Goal: Task Accomplishment & Management: Manage account settings

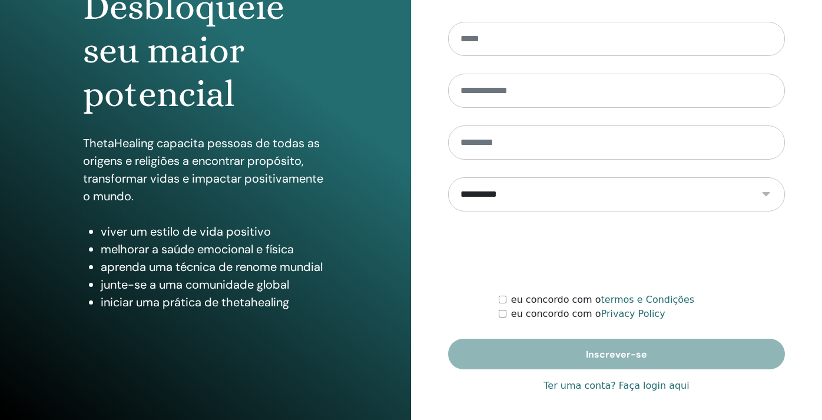
scroll to position [145, 0]
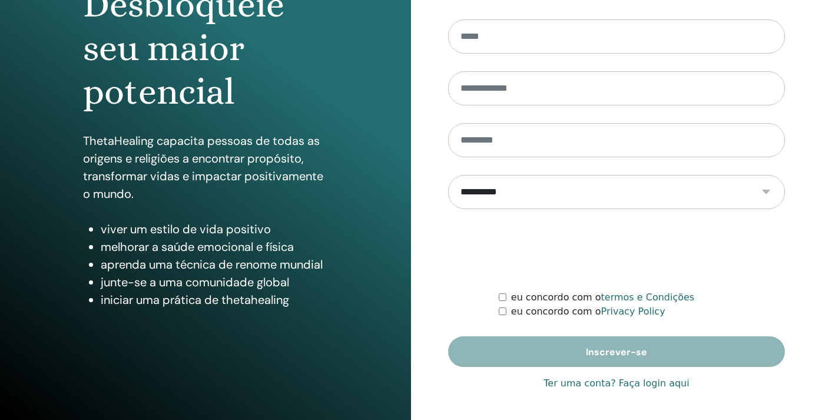
type input "**********"
click at [632, 383] on link "Ter uma conta? Faça login aqui" at bounding box center [616, 383] width 145 height 14
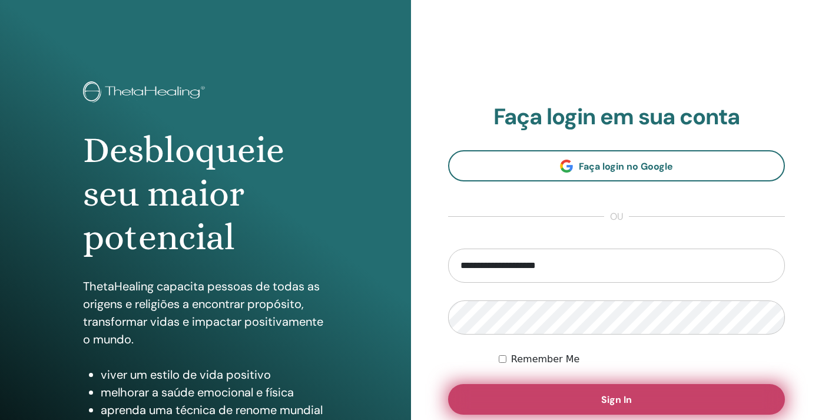
click at [600, 404] on button "Sign In" at bounding box center [616, 399] width 337 height 31
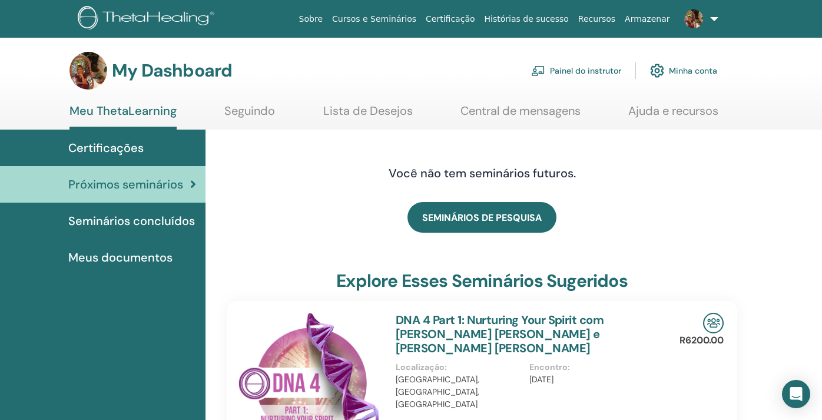
click at [558, 72] on link "Painel do instrutor" at bounding box center [576, 71] width 90 height 26
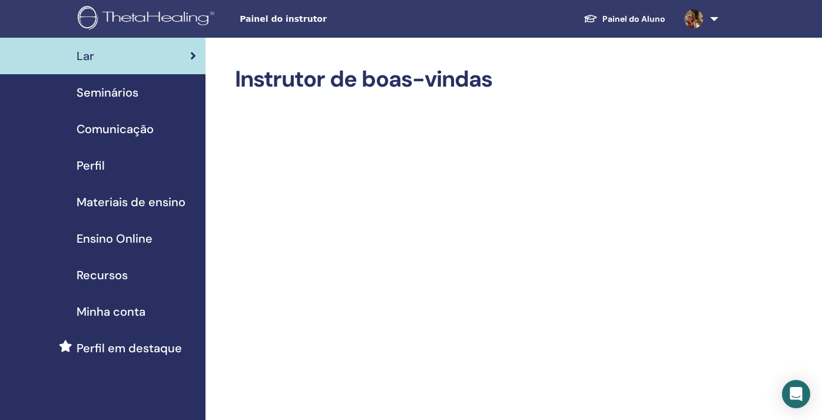
click at [126, 90] on span "Seminários" at bounding box center [108, 93] width 62 height 18
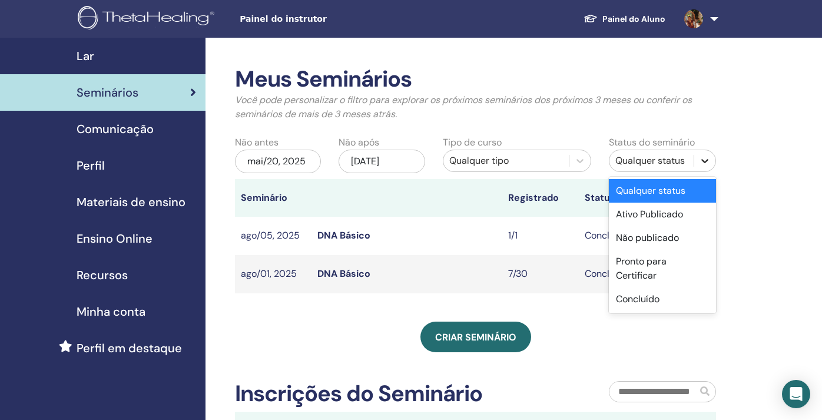
click at [703, 161] on icon at bounding box center [705, 161] width 7 height 4
click at [654, 290] on div "Concluído" at bounding box center [662, 299] width 107 height 24
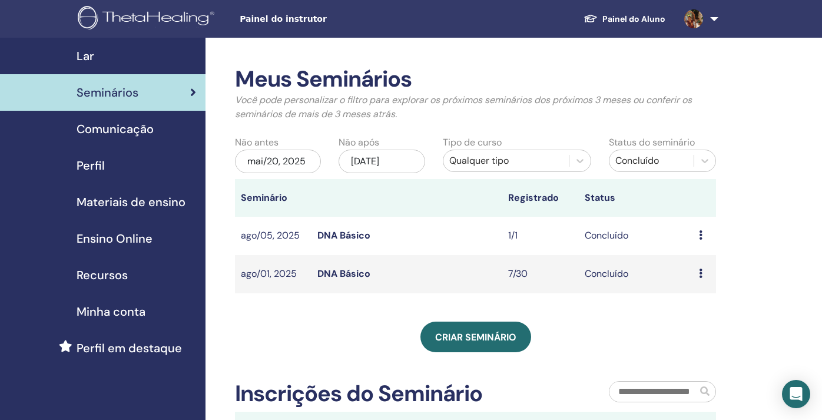
click at [284, 163] on div "mai/20, 2025" at bounding box center [278, 162] width 86 height 24
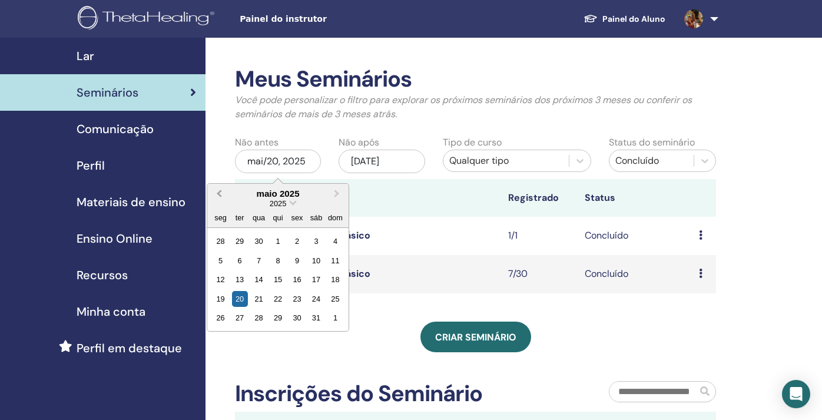
click at [218, 196] on button "Previous Month" at bounding box center [218, 194] width 19 height 19
click at [292, 204] on span "Choose Date" at bounding box center [293, 202] width 8 height 8
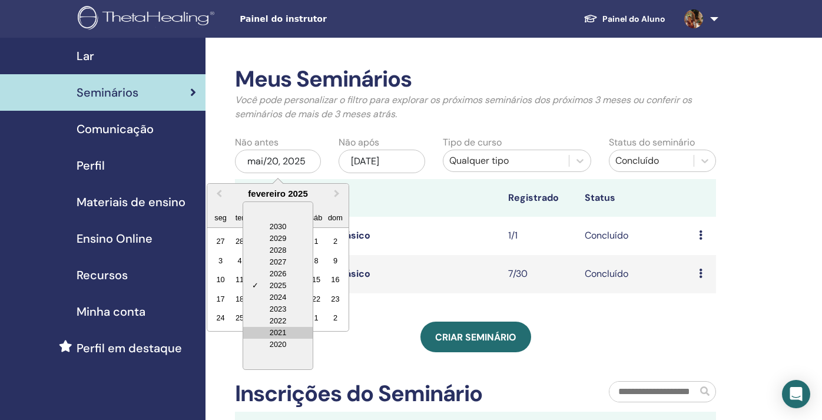
click at [283, 330] on div "2021" at bounding box center [278, 333] width 70 height 12
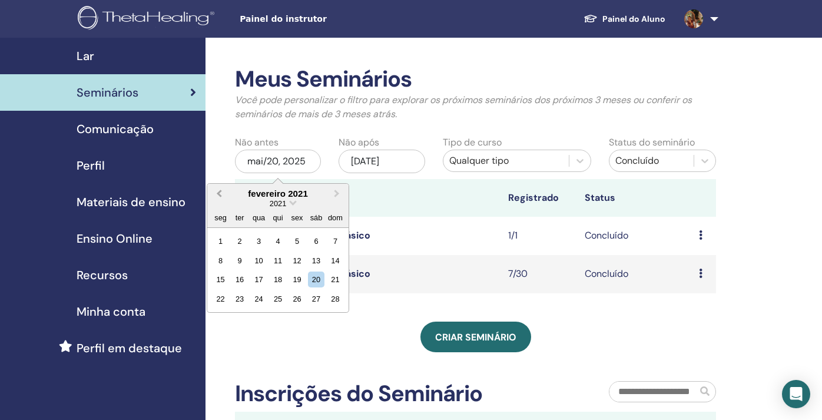
click at [219, 192] on span "Previous Month" at bounding box center [219, 193] width 0 height 12
click at [295, 240] on div "1" at bounding box center [297, 241] width 16 height 16
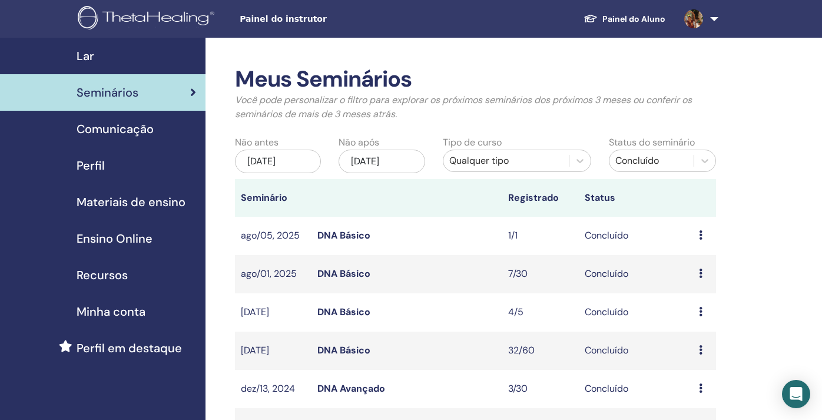
click at [383, 163] on div "nov/20, 2025" at bounding box center [382, 162] width 86 height 24
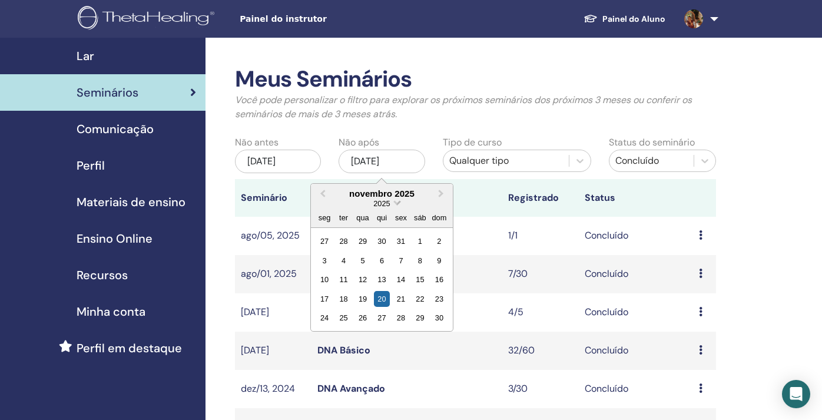
click at [397, 203] on span "Choose Date" at bounding box center [397, 202] width 8 height 8
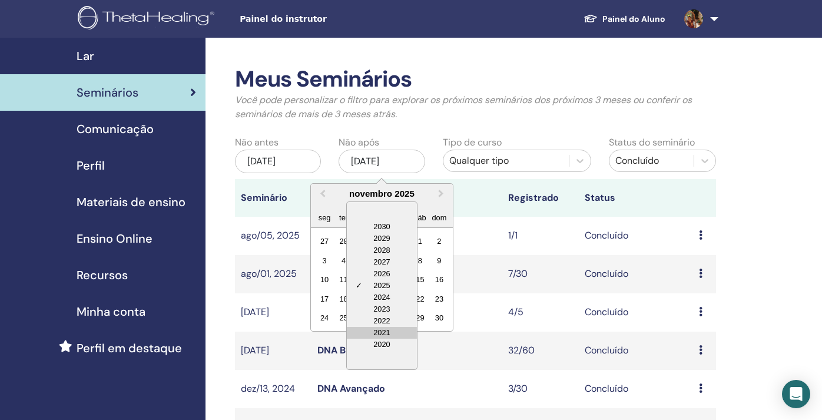
click at [389, 337] on div "2021" at bounding box center [382, 333] width 70 height 12
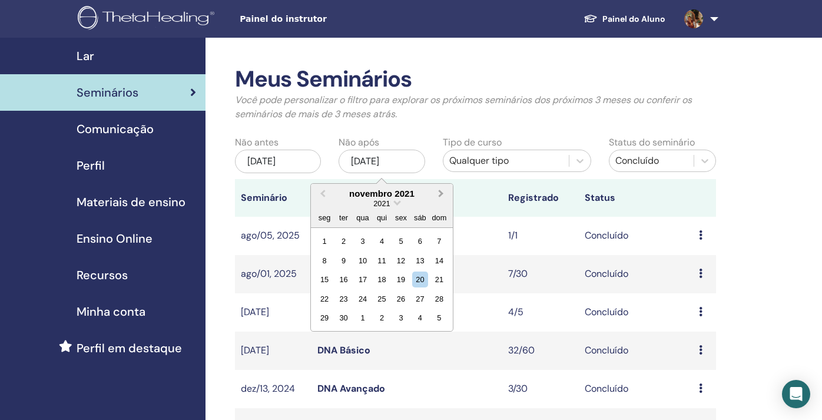
click at [441, 193] on span "Next Month" at bounding box center [441, 193] width 0 height 12
click at [401, 319] on div "31" at bounding box center [401, 318] width 16 height 16
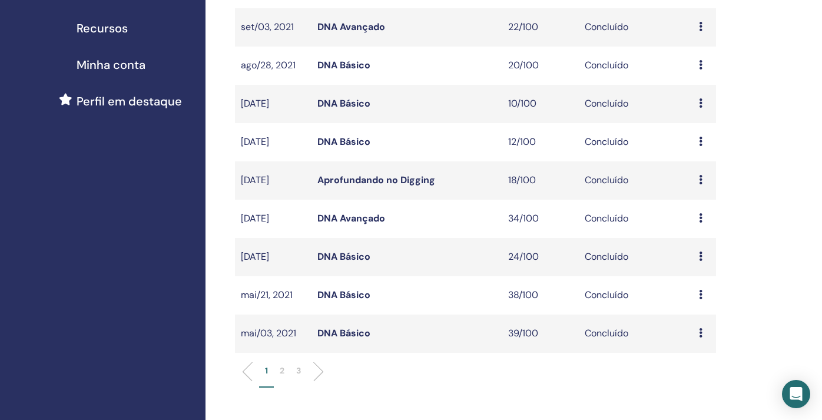
scroll to position [250, 0]
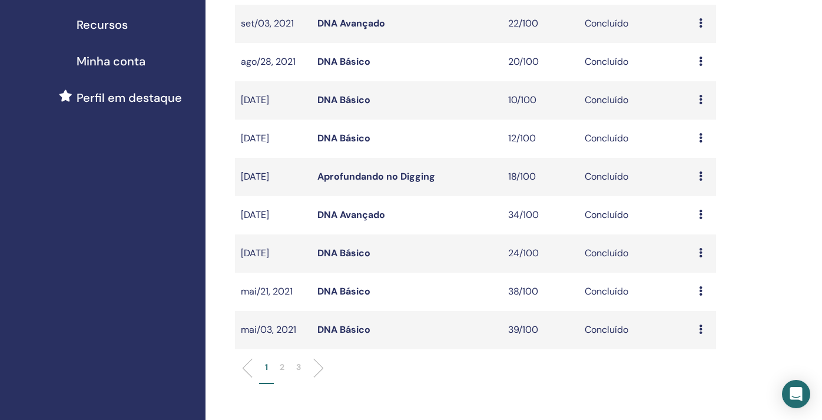
click at [280, 368] on p "2" at bounding box center [282, 367] width 5 height 12
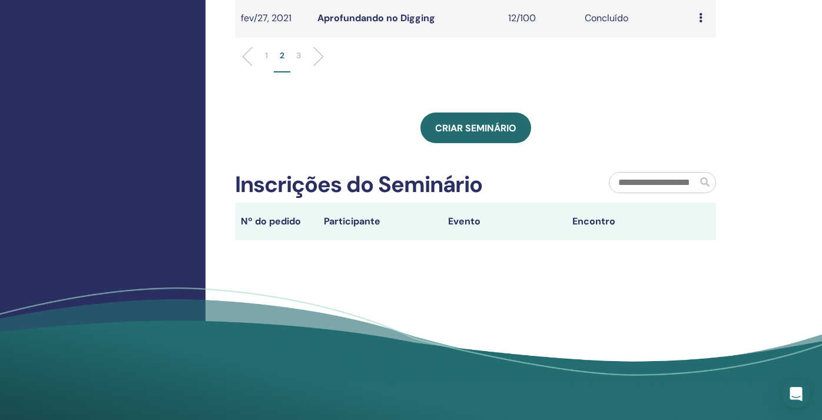
scroll to position [562, 0]
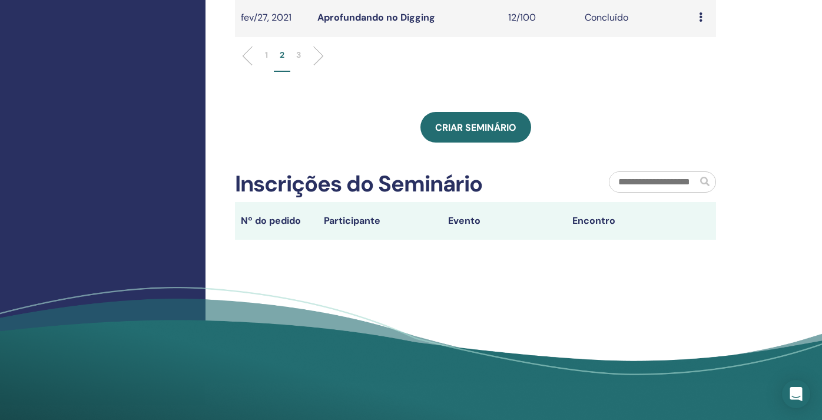
click at [296, 55] on p "3" at bounding box center [298, 55] width 5 height 12
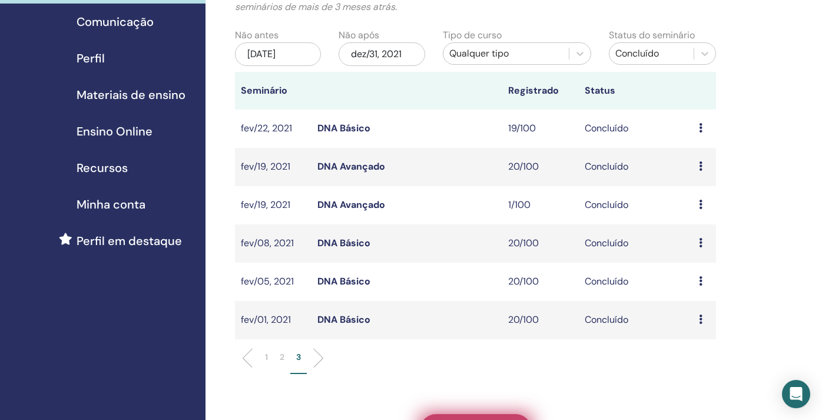
scroll to position [0, 0]
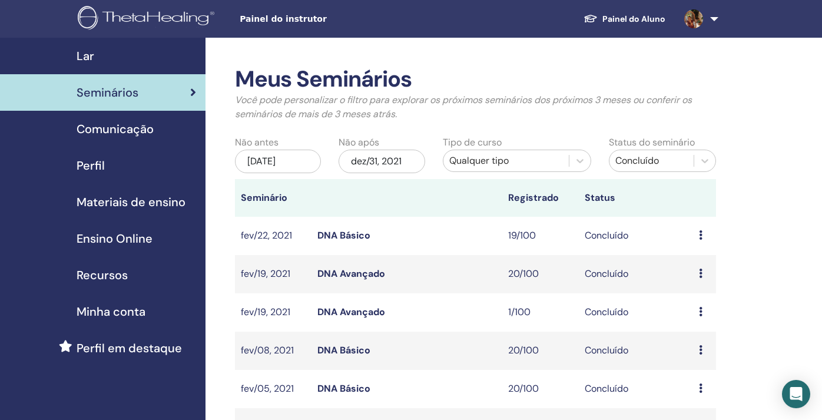
click at [292, 157] on div "jan/01, 2021" at bounding box center [278, 162] width 86 height 24
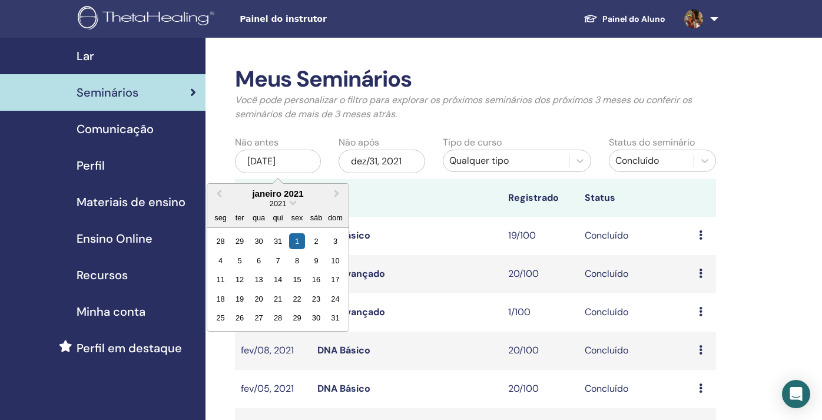
click at [287, 204] on div "2021" at bounding box center [277, 203] width 141 height 10
click at [292, 206] on div "2021" at bounding box center [277, 203] width 141 height 10
click at [277, 204] on span "2021" at bounding box center [278, 203] width 16 height 9
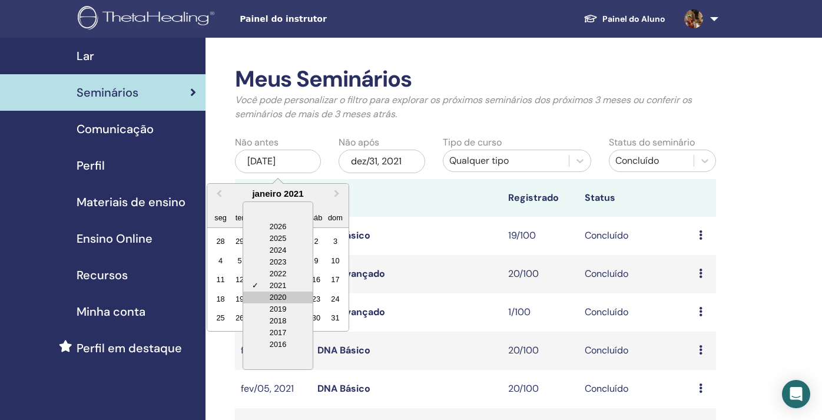
click at [282, 293] on div "2020" at bounding box center [278, 298] width 70 height 12
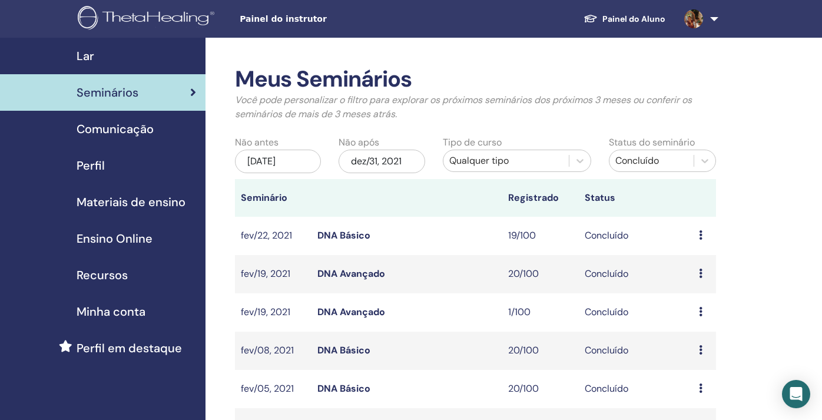
click at [395, 162] on div "dez/31, 2021" at bounding box center [382, 162] width 86 height 24
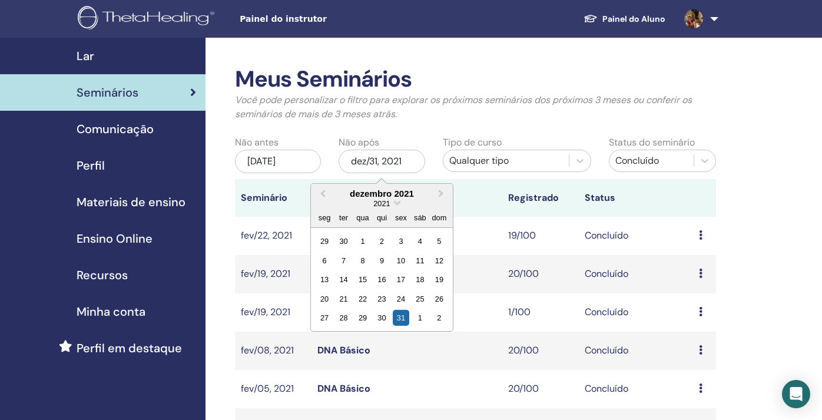
click at [395, 206] on div "2021" at bounding box center [381, 203] width 141 height 10
click at [398, 204] on span "Choose Date" at bounding box center [397, 202] width 8 height 8
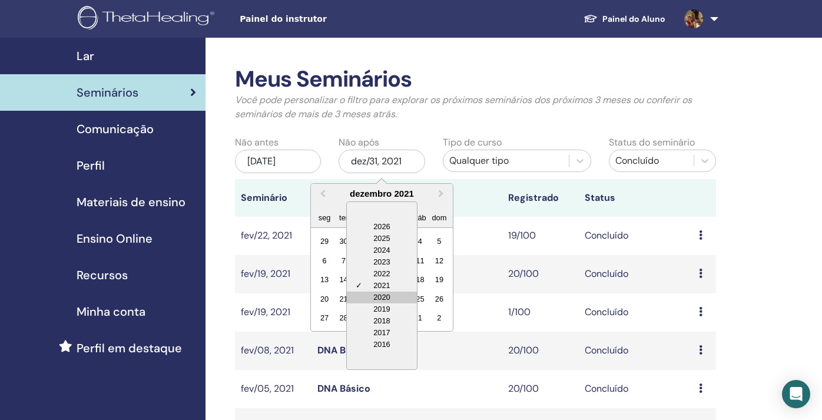
click at [382, 299] on div "2020" at bounding box center [382, 298] width 70 height 12
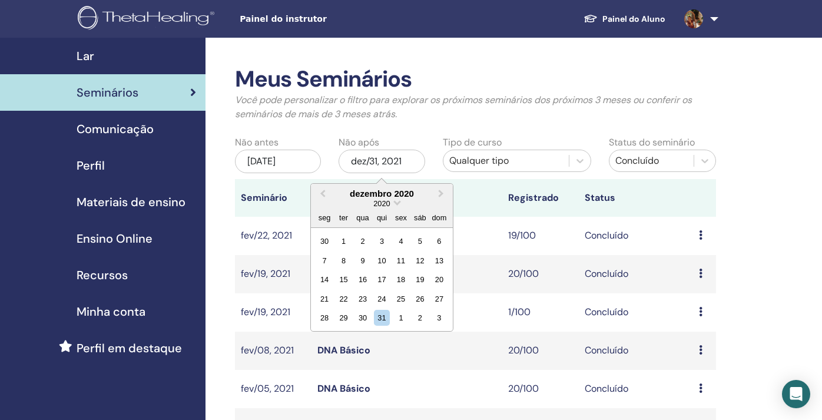
click at [290, 166] on div "jan/01, 2021" at bounding box center [278, 162] width 86 height 24
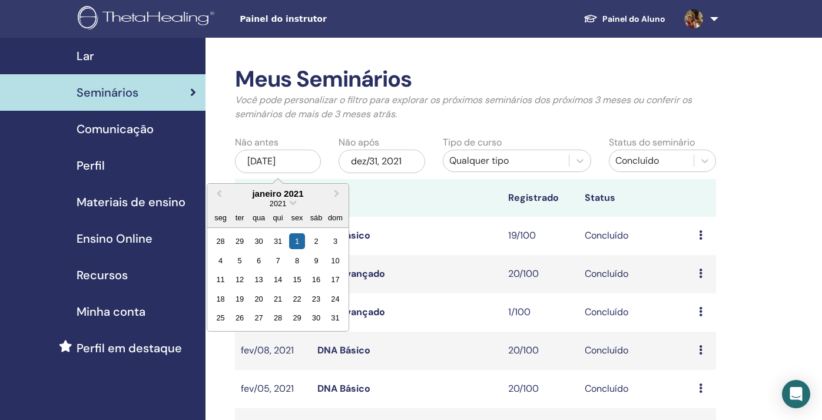
click at [290, 207] on div "2021" at bounding box center [277, 203] width 141 height 10
click at [292, 203] on span "Choose Date" at bounding box center [293, 202] width 8 height 8
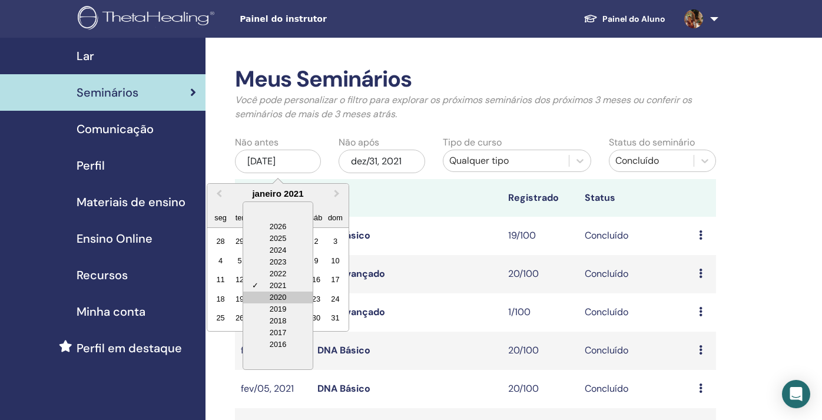
click at [292, 296] on div "2020" at bounding box center [278, 298] width 70 height 12
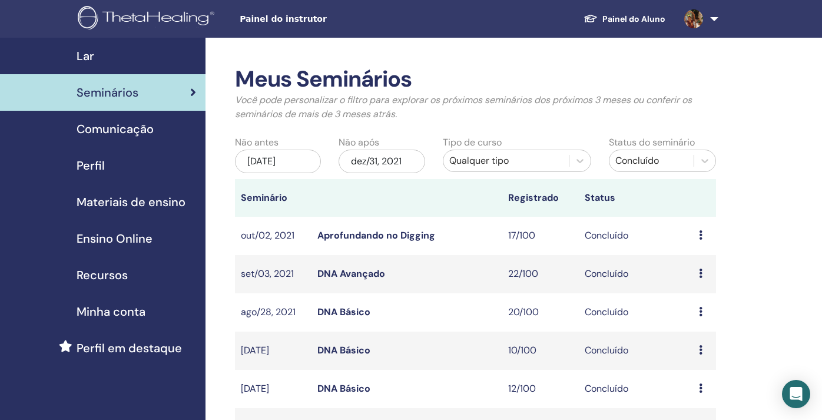
click at [401, 163] on div "dez/31, 2021" at bounding box center [382, 162] width 86 height 24
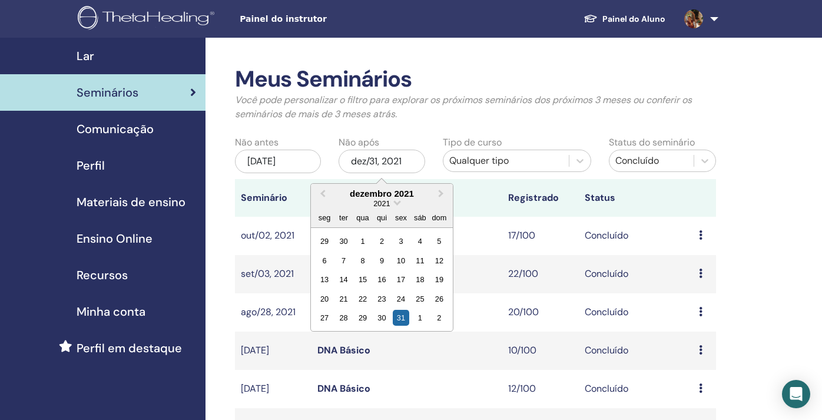
click at [391, 201] on div "2021" at bounding box center [381, 203] width 141 height 10
click at [395, 204] on span "Choose Date" at bounding box center [397, 202] width 8 height 8
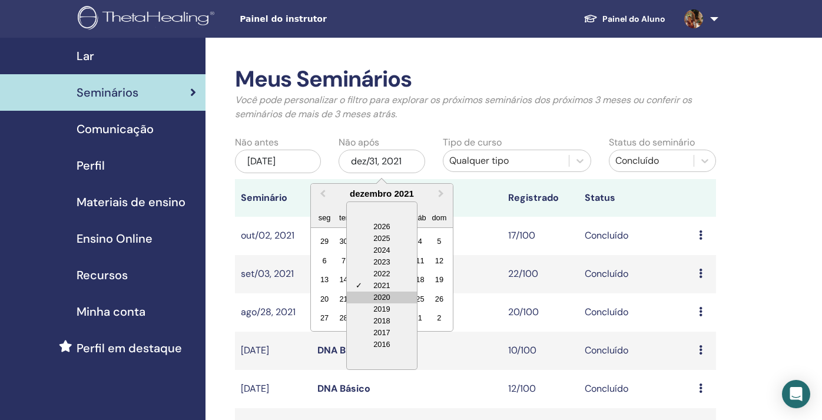
click at [391, 295] on div "2020" at bounding box center [382, 298] width 70 height 12
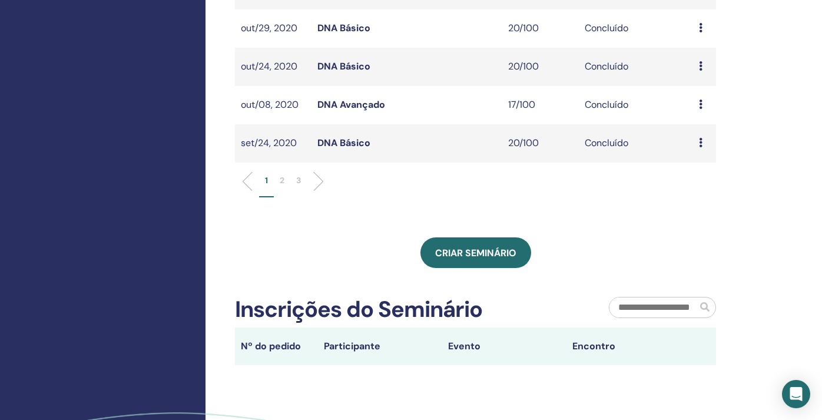
scroll to position [407, 0]
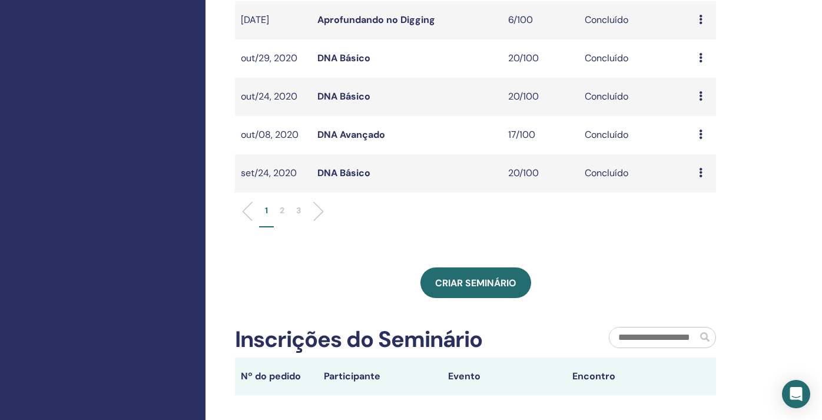
click at [300, 208] on p "3" at bounding box center [298, 210] width 5 height 12
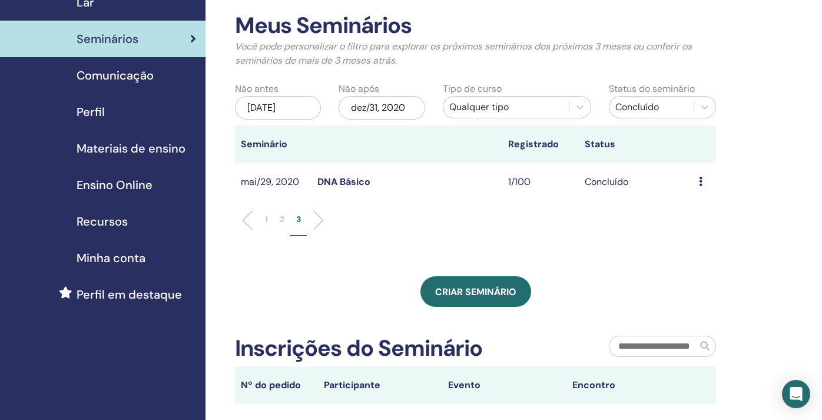
scroll to position [0, 0]
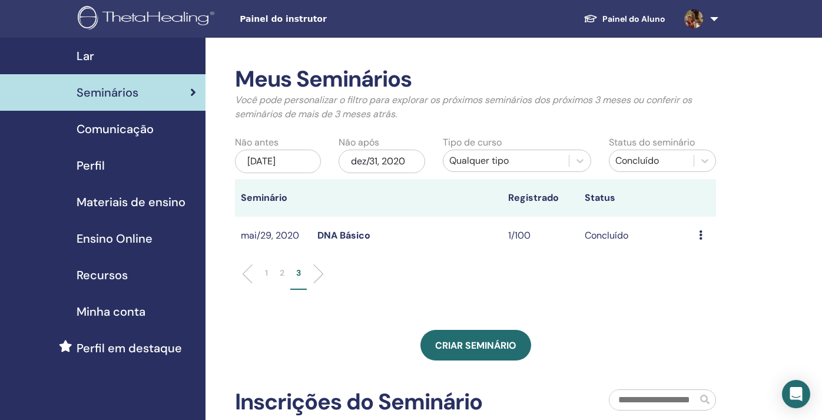
click at [283, 271] on p "2" at bounding box center [282, 273] width 5 height 12
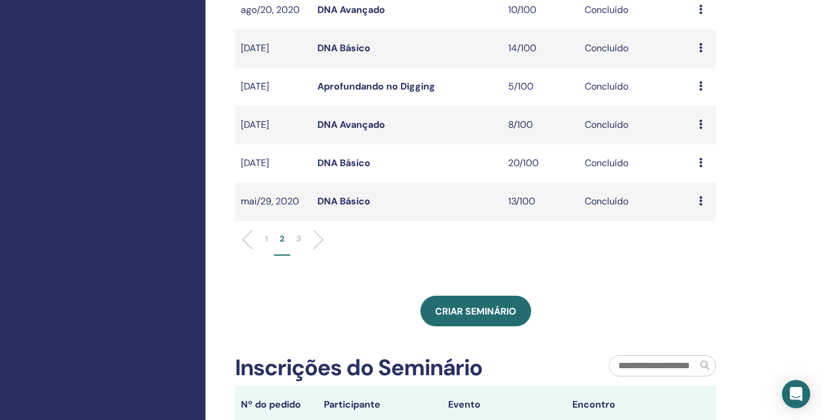
scroll to position [414, 0]
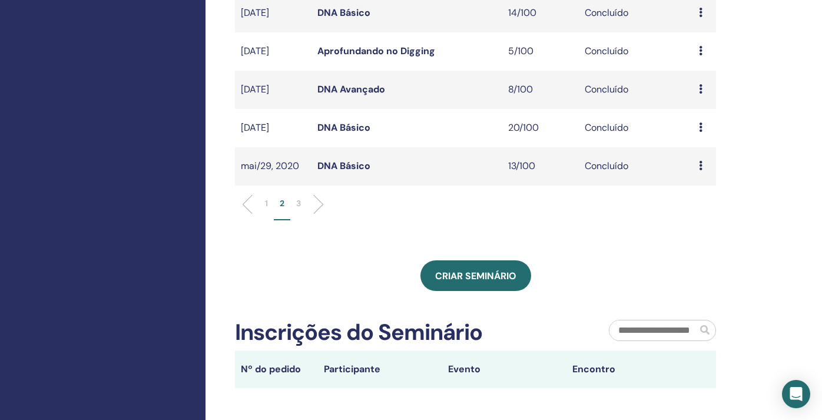
click at [266, 205] on p "1" at bounding box center [266, 203] width 3 height 12
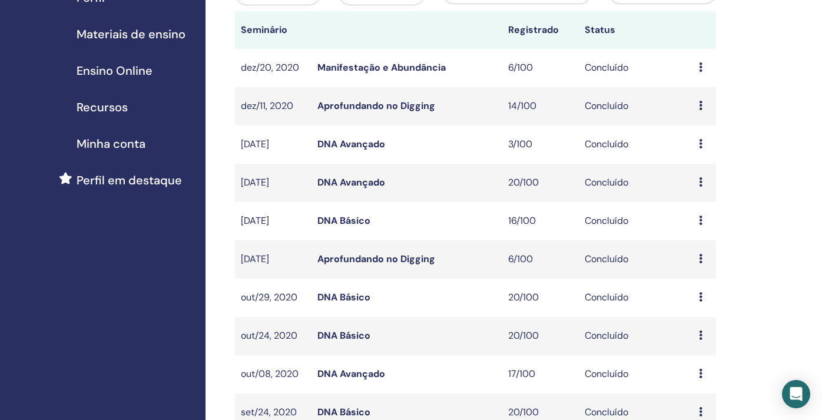
scroll to position [184, 0]
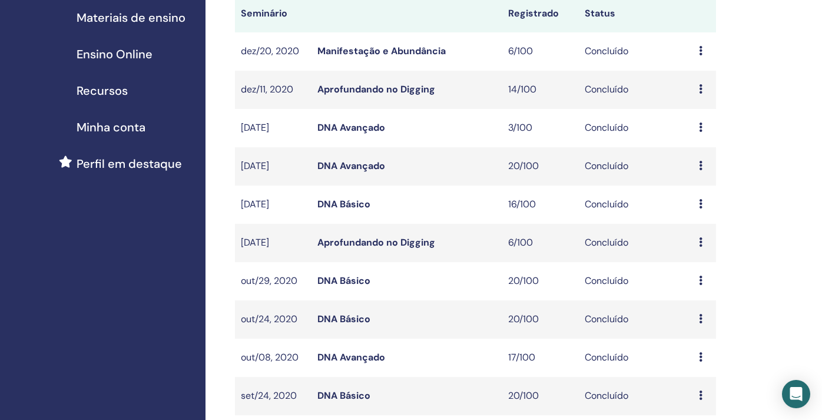
click at [415, 51] on link "Manifestação e Abundância" at bounding box center [381, 51] width 128 height 12
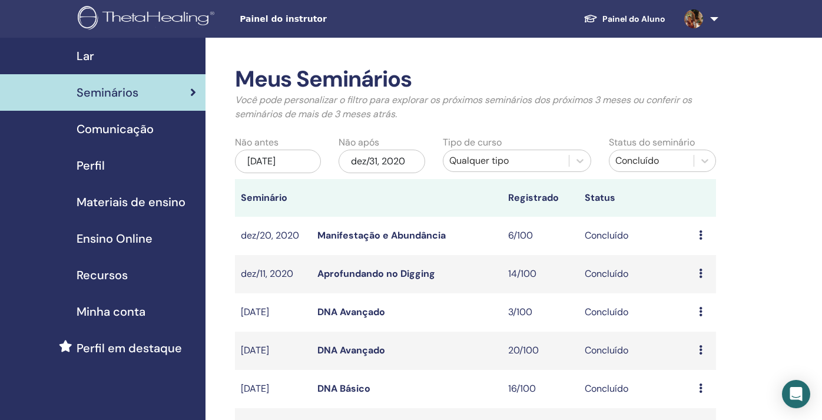
click at [419, 164] on div "dez/31, 2020" at bounding box center [382, 162] width 86 height 24
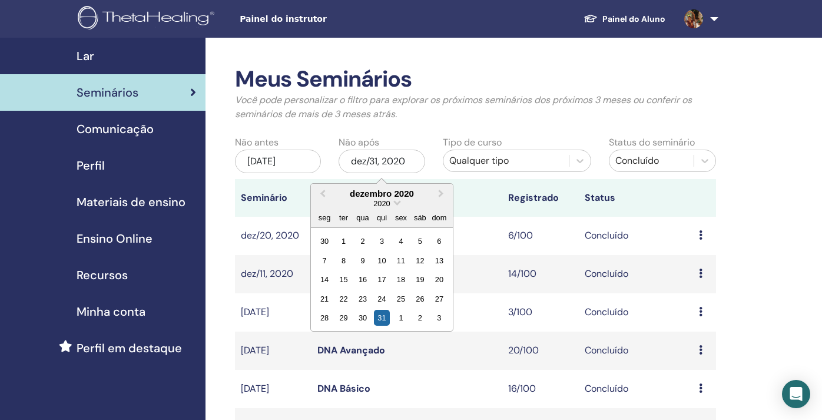
click at [393, 204] on div "2020" at bounding box center [381, 203] width 141 height 10
click at [396, 204] on span "Choose Date" at bounding box center [397, 202] width 8 height 8
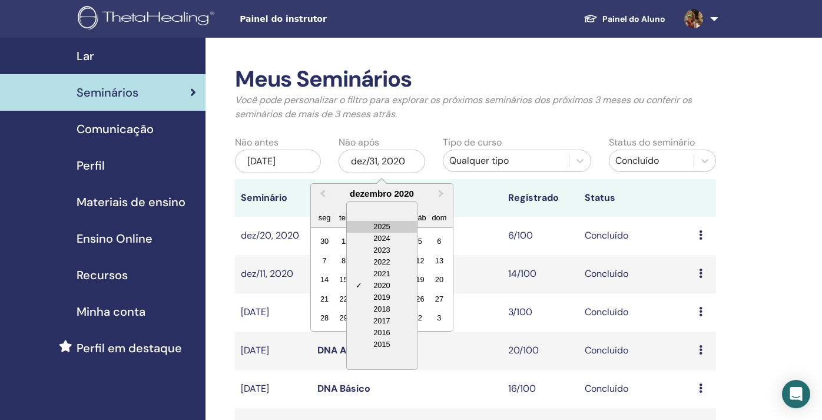
click at [389, 224] on div "2025" at bounding box center [382, 227] width 70 height 12
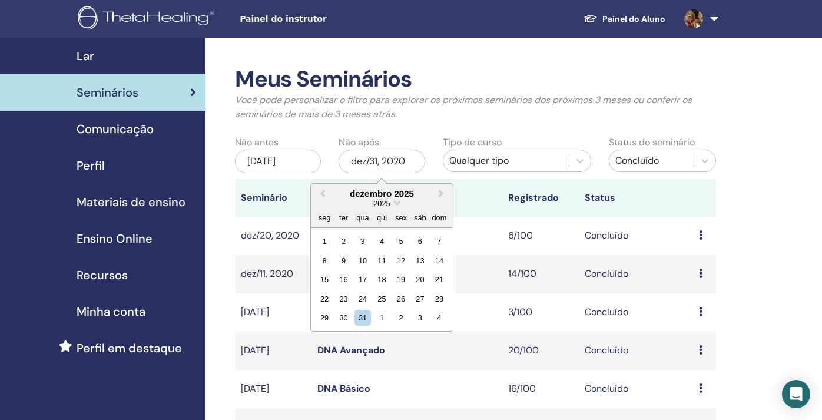
click at [403, 195] on div "dezembro 2025" at bounding box center [381, 193] width 141 height 10
click at [365, 315] on div "31" at bounding box center [363, 318] width 16 height 16
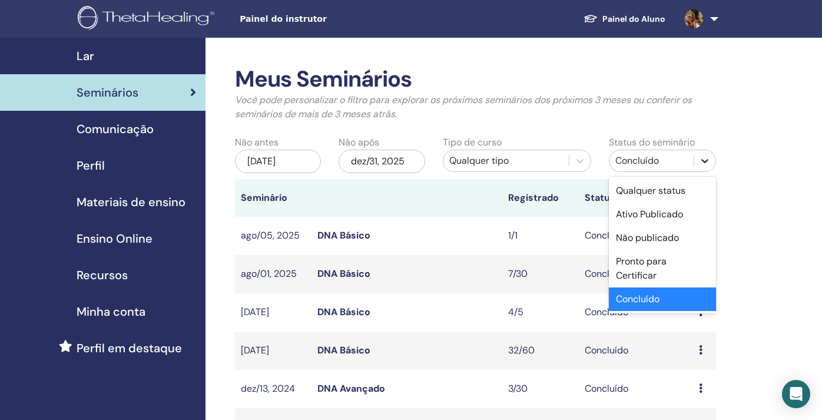
click at [709, 156] on icon at bounding box center [705, 161] width 12 height 12
click at [688, 188] on div "Qualquer status" at bounding box center [662, 191] width 107 height 24
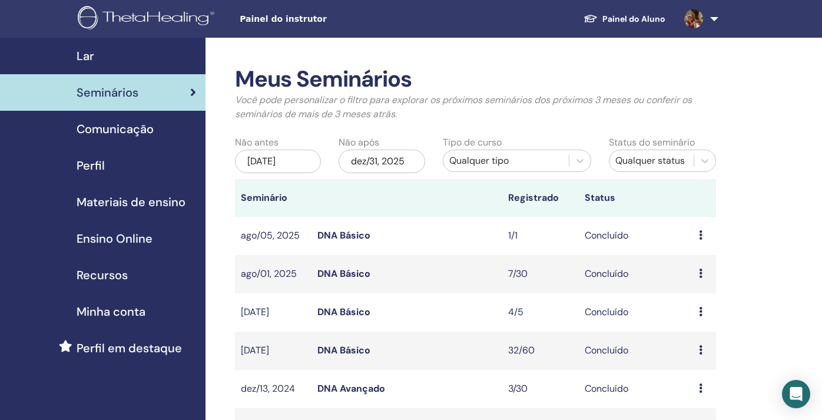
click at [102, 97] on span "Seminários" at bounding box center [108, 93] width 62 height 18
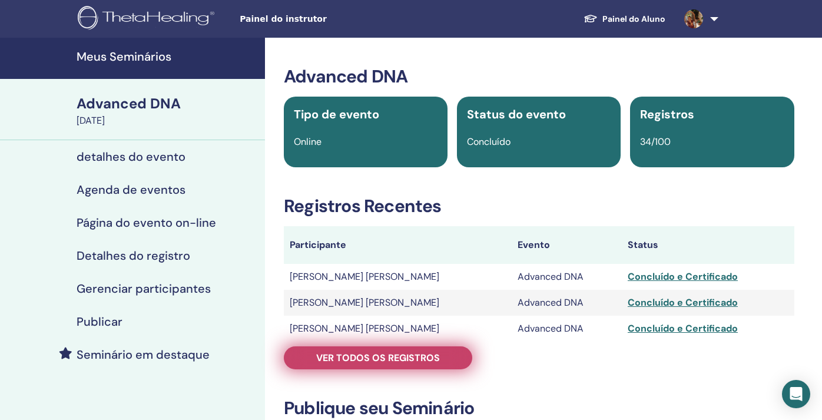
click at [426, 352] on span "Ver todos os registros" at bounding box center [378, 358] width 124 height 12
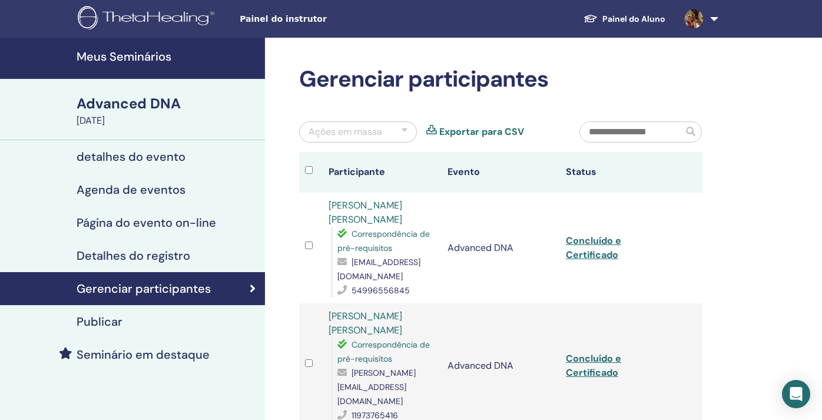
click at [488, 123] on div "Ações em massa Exportar para CSV" at bounding box center [430, 136] width 280 height 31
click at [486, 133] on link "Exportar para CSV" at bounding box center [481, 132] width 85 height 14
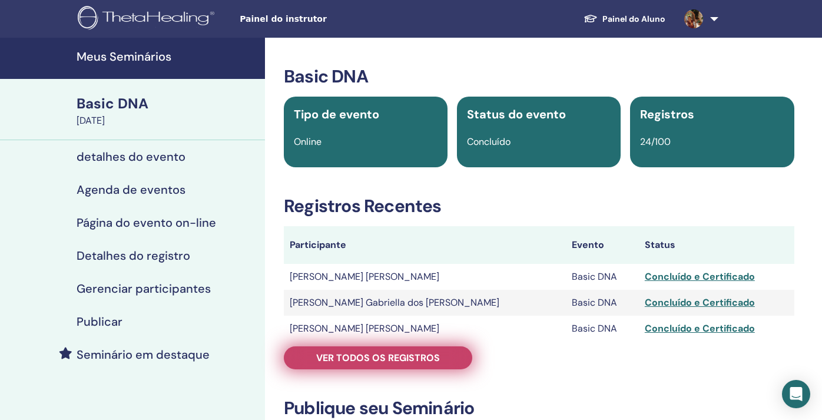
click at [431, 357] on span "Ver todos os registros" at bounding box center [378, 358] width 124 height 12
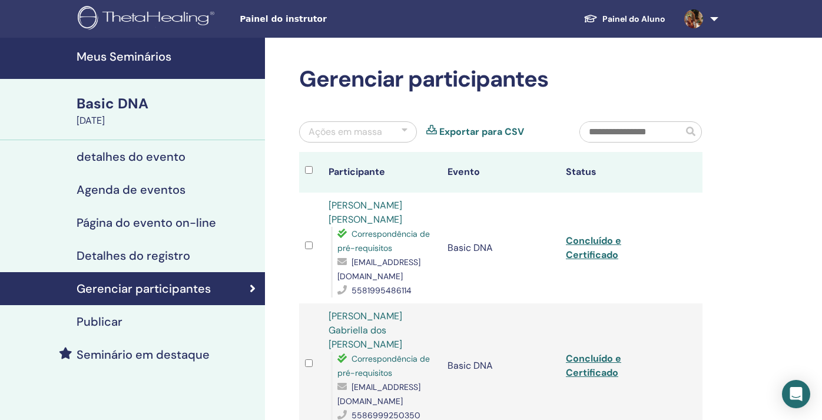
click at [498, 134] on link "Exportar para CSV" at bounding box center [481, 132] width 85 height 14
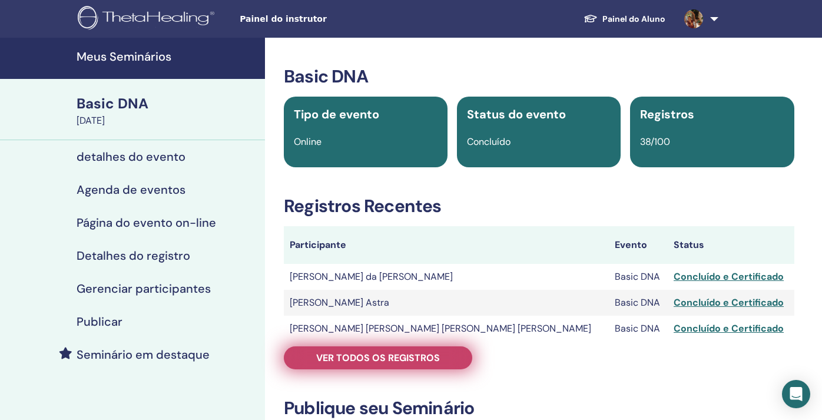
click at [393, 361] on span "Ver todos os registros" at bounding box center [378, 358] width 124 height 12
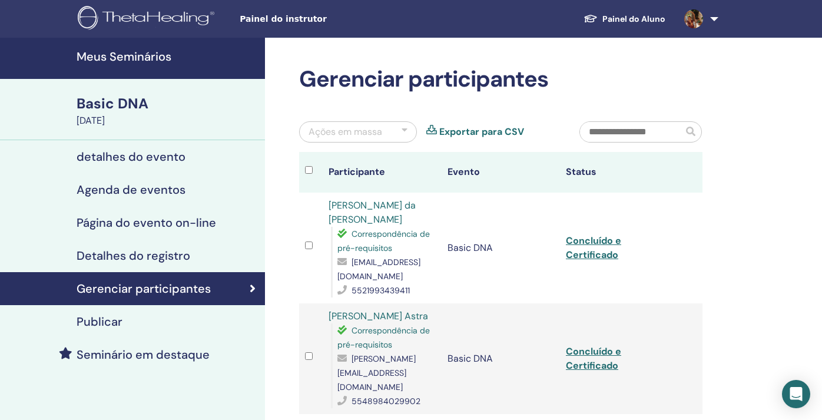
click at [488, 134] on link "Exportar para CSV" at bounding box center [481, 132] width 85 height 14
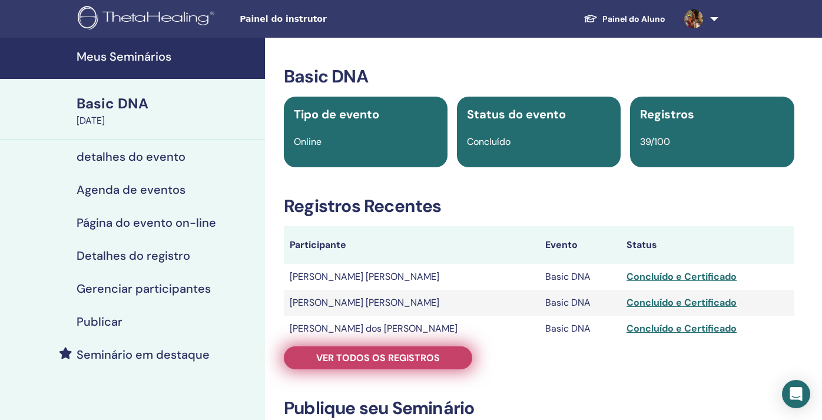
click at [398, 359] on span "Ver todos os registros" at bounding box center [378, 358] width 124 height 12
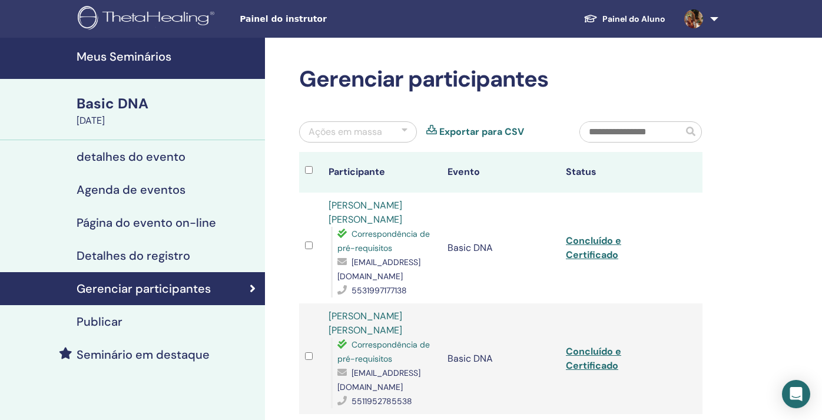
click at [504, 133] on link "Exportar para CSV" at bounding box center [481, 132] width 85 height 14
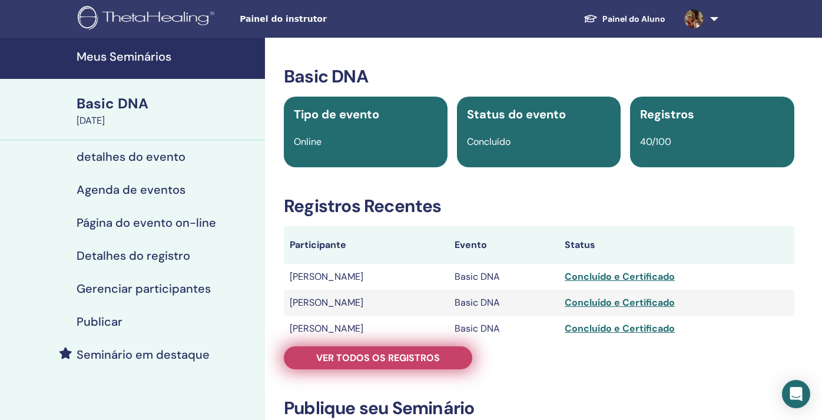
click at [390, 354] on span "Ver todos os registros" at bounding box center [378, 358] width 124 height 12
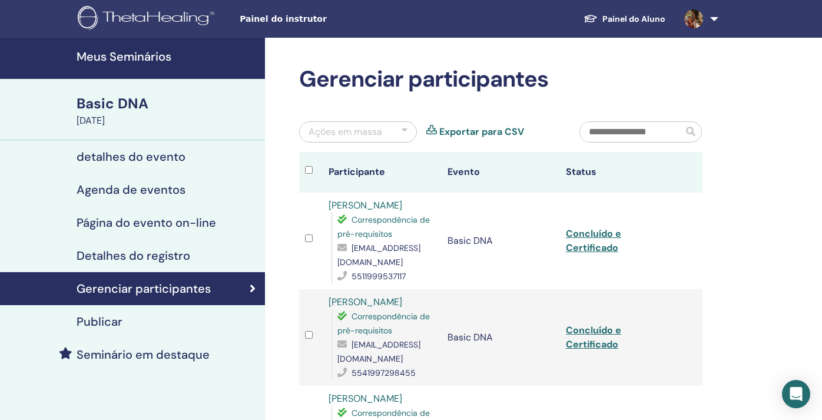
click at [497, 130] on link "Exportar para CSV" at bounding box center [481, 132] width 85 height 14
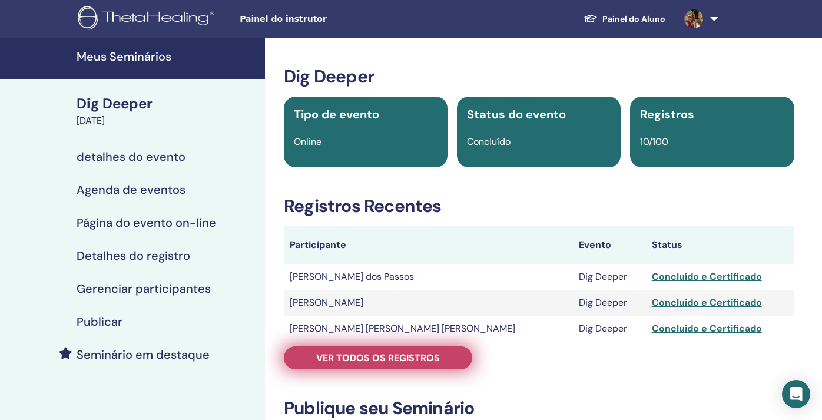
click at [383, 353] on span "Ver todos os registros" at bounding box center [378, 358] width 124 height 12
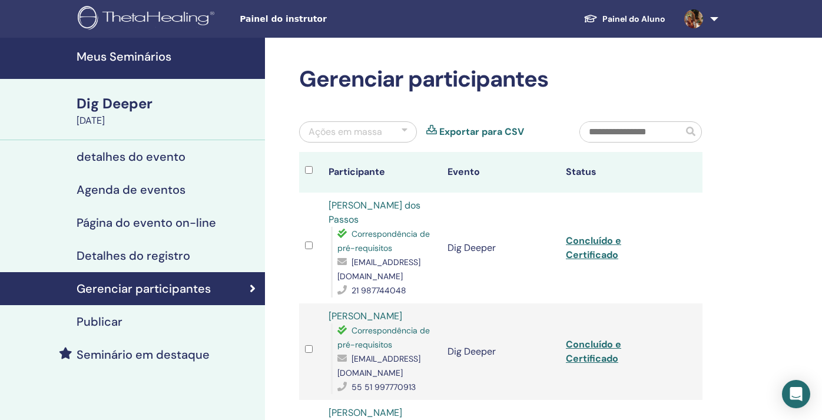
click at [488, 130] on link "Exportar para CSV" at bounding box center [481, 132] width 85 height 14
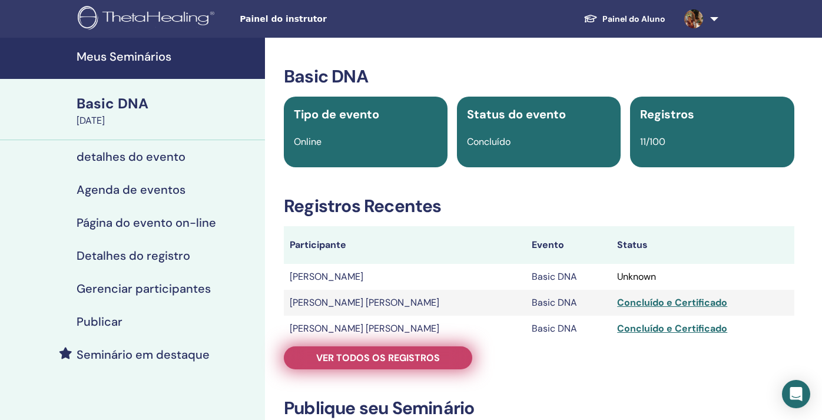
click at [391, 358] on span "Ver todos os registros" at bounding box center [378, 358] width 124 height 12
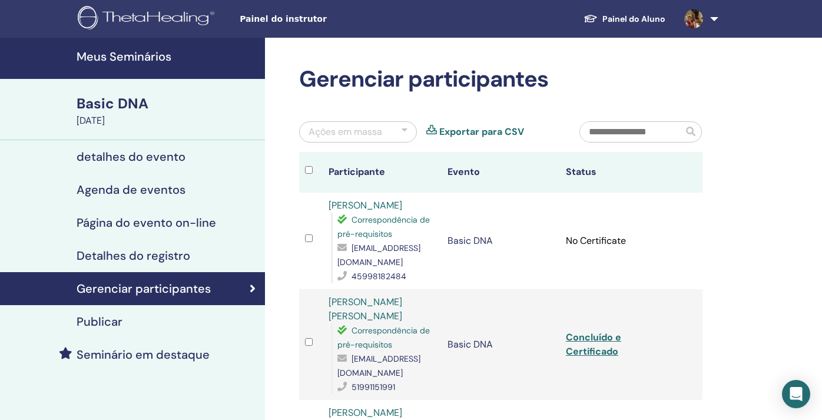
click at [496, 129] on link "Exportar para CSV" at bounding box center [481, 132] width 85 height 14
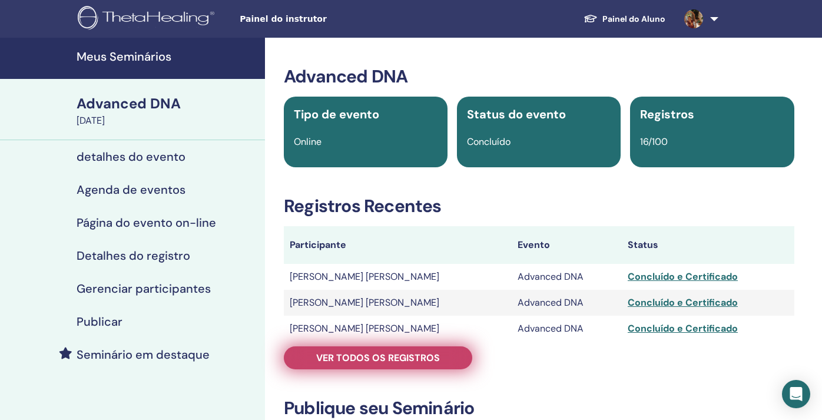
click at [424, 359] on span "Ver todos os registros" at bounding box center [378, 358] width 124 height 12
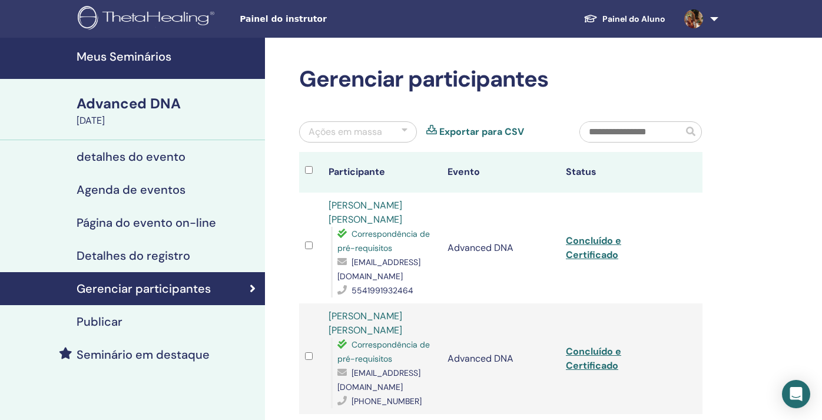
click at [483, 134] on link "Exportar para CSV" at bounding box center [481, 132] width 85 height 14
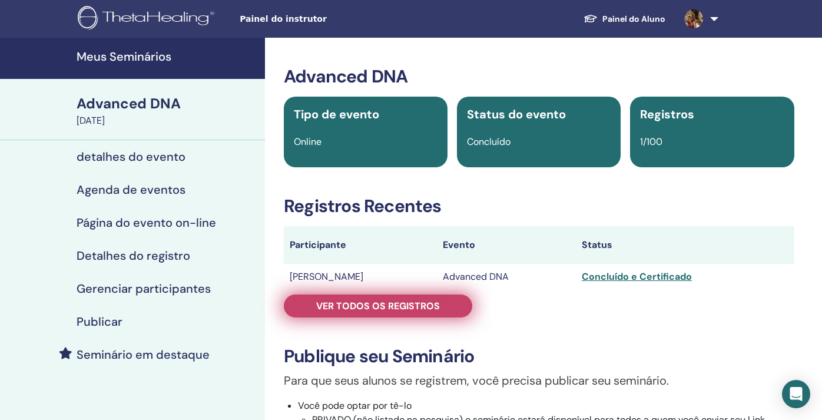
click at [368, 307] on span "Ver todos os registros" at bounding box center [378, 306] width 124 height 12
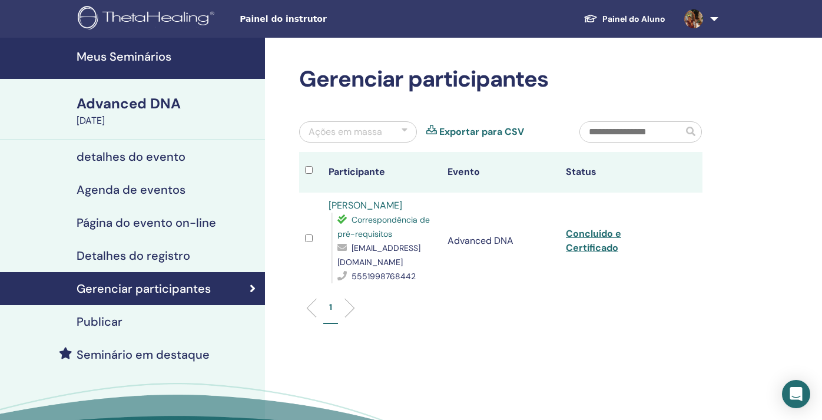
click at [464, 131] on link "Exportar para CSV" at bounding box center [481, 132] width 85 height 14
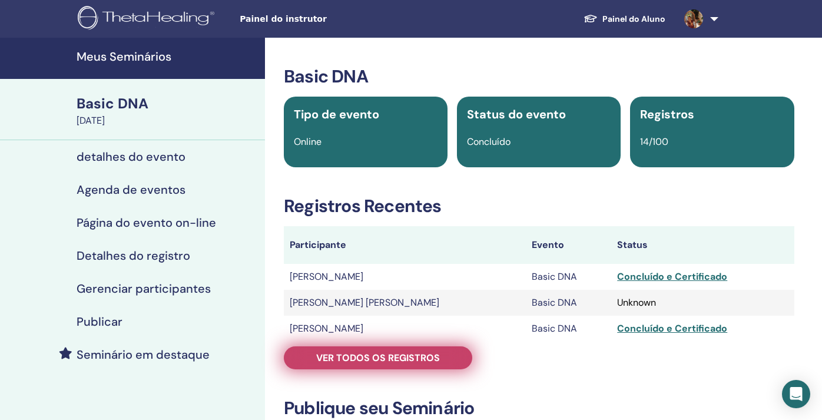
click at [418, 359] on span "Ver todos os registros" at bounding box center [378, 358] width 124 height 12
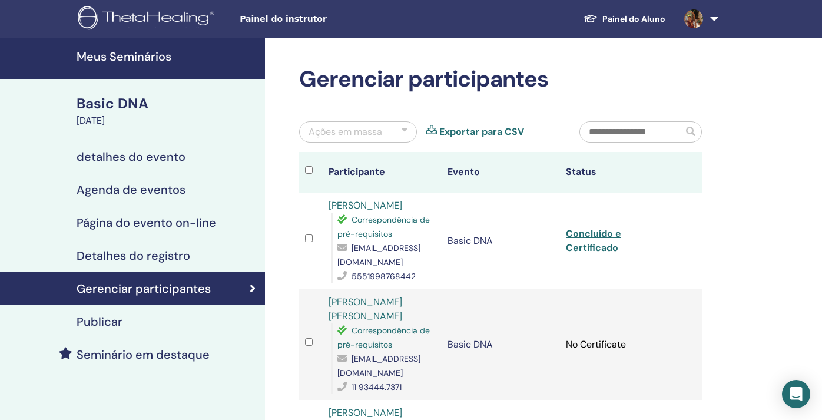
click at [474, 129] on link "Exportar para CSV" at bounding box center [481, 132] width 85 height 14
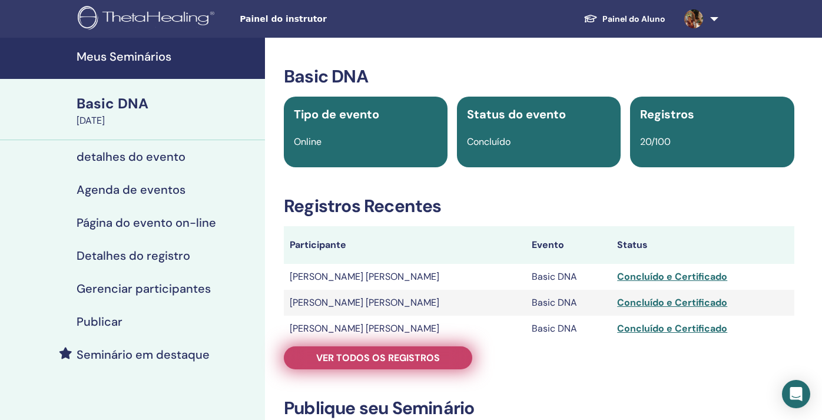
click at [388, 356] on span "Ver todos os registros" at bounding box center [378, 358] width 124 height 12
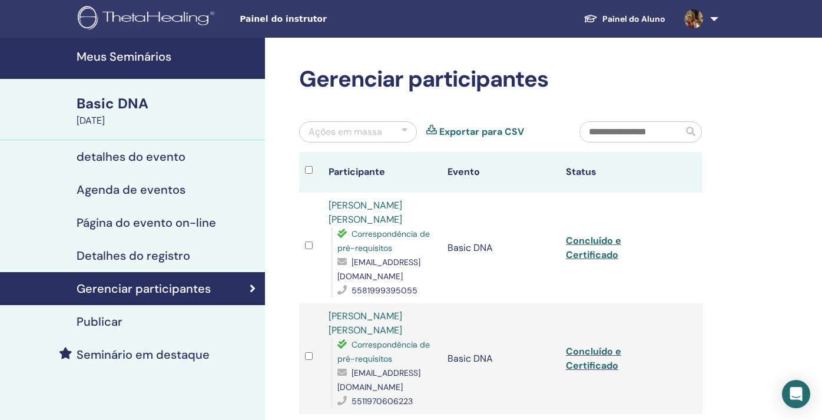
click at [462, 130] on link "Exportar para CSV" at bounding box center [481, 132] width 85 height 14
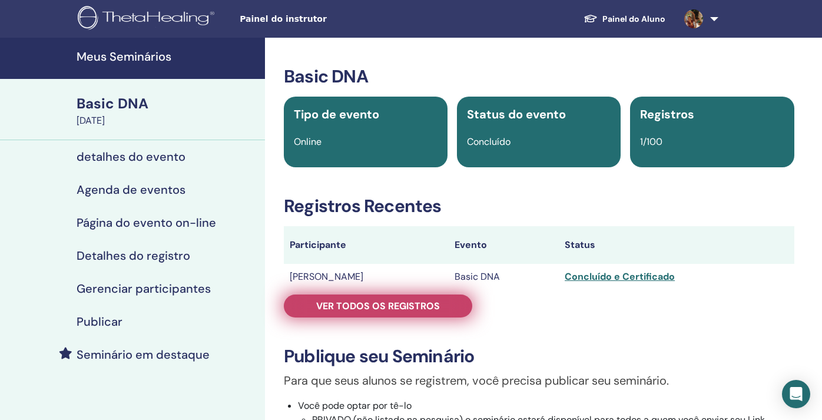
click at [383, 304] on span "Ver todos os registros" at bounding box center [378, 306] width 124 height 12
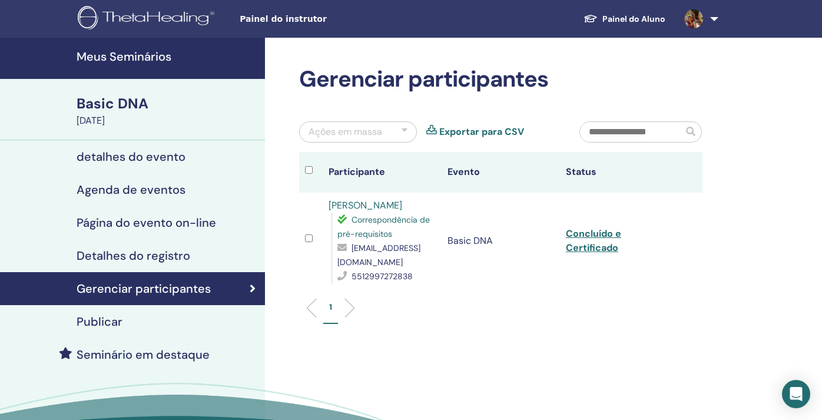
click at [478, 134] on link "Exportar para CSV" at bounding box center [481, 132] width 85 height 14
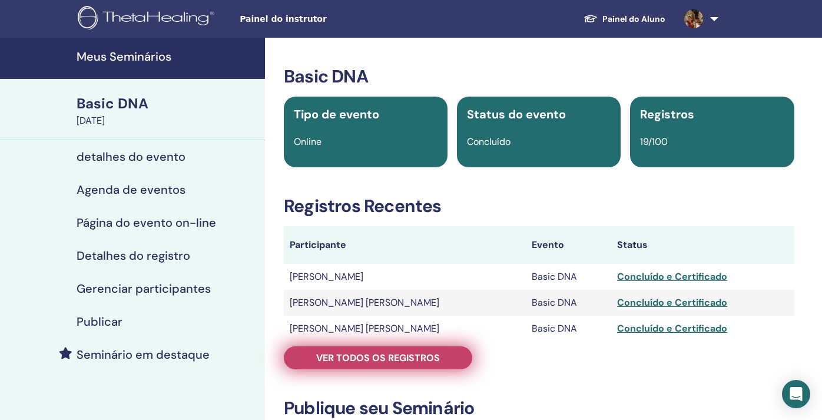
click at [370, 361] on span "Ver todos os registros" at bounding box center [378, 358] width 124 height 12
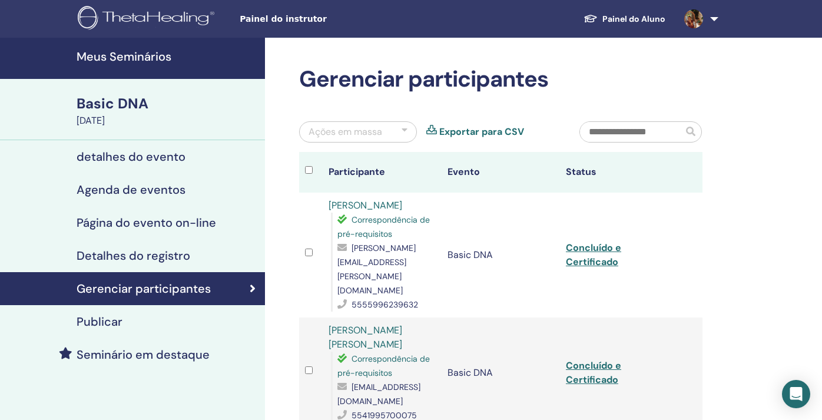
click at [492, 130] on link "Exportar para CSV" at bounding box center [481, 132] width 85 height 14
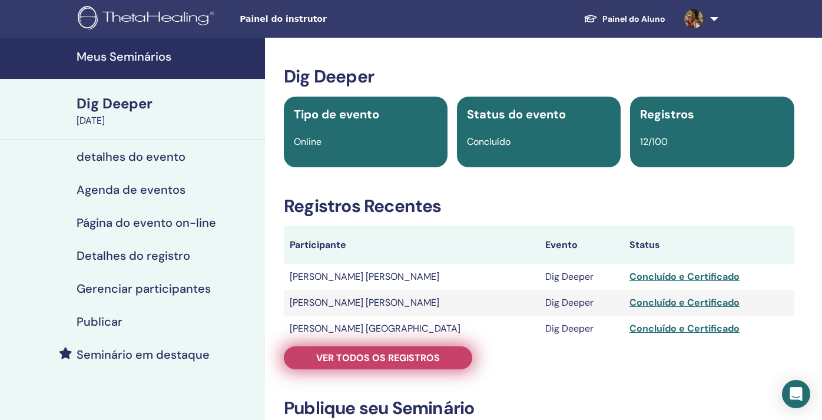
click at [356, 360] on span "Ver todos os registros" at bounding box center [378, 358] width 124 height 12
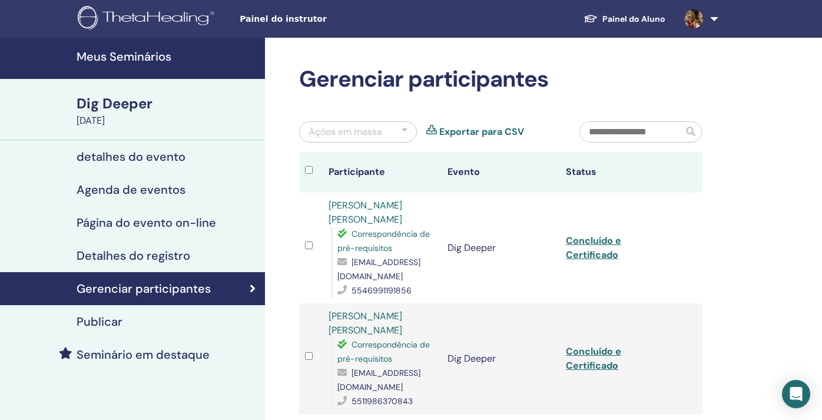
click at [501, 131] on link "Exportar para CSV" at bounding box center [481, 132] width 85 height 14
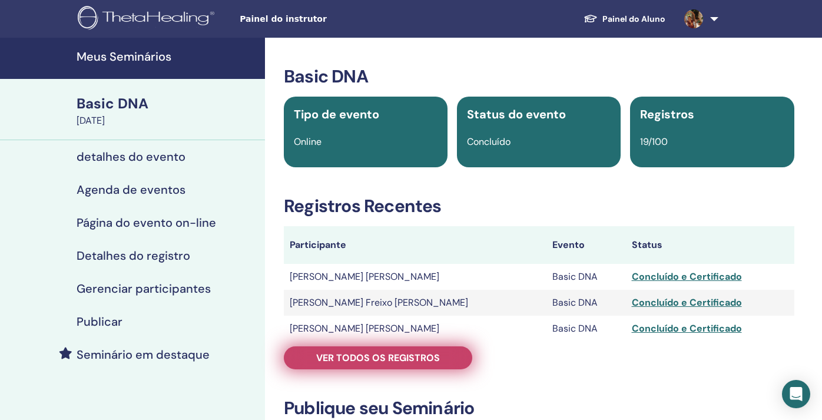
click at [413, 355] on span "Ver todos os registros" at bounding box center [378, 358] width 124 height 12
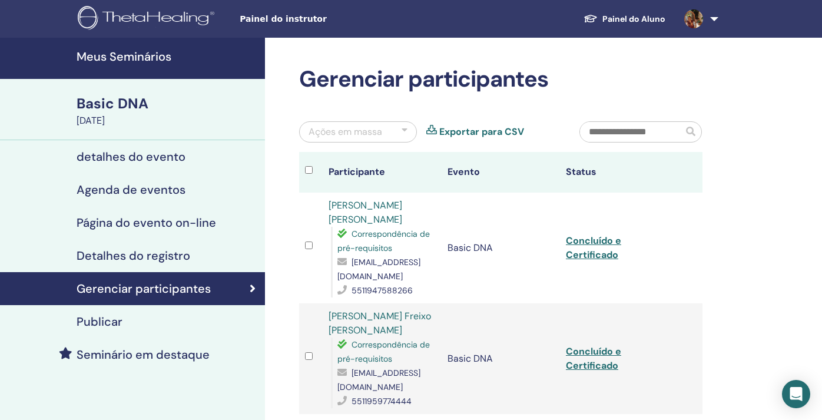
click at [471, 130] on link "Exportar para CSV" at bounding box center [481, 132] width 85 height 14
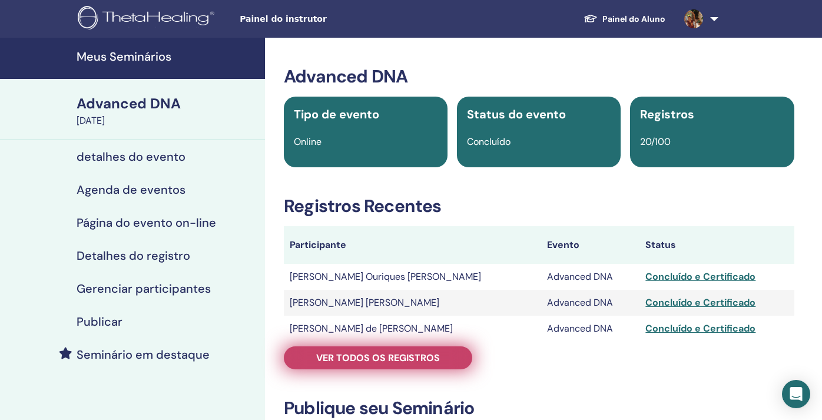
click at [361, 356] on span "Ver todos os registros" at bounding box center [378, 358] width 124 height 12
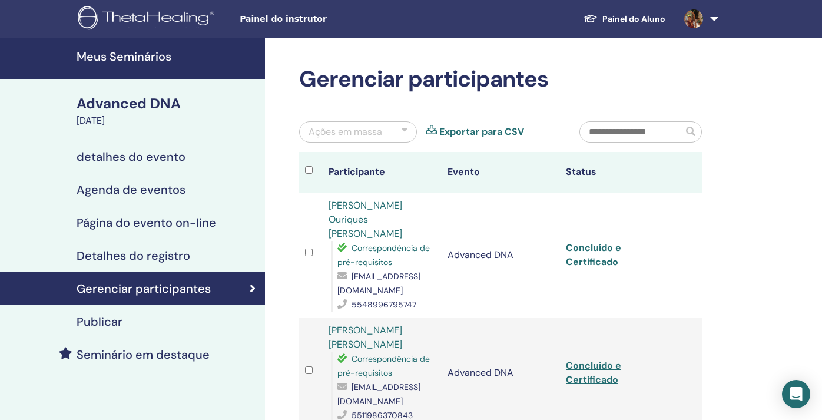
click at [453, 131] on link "Exportar para CSV" at bounding box center [481, 132] width 85 height 14
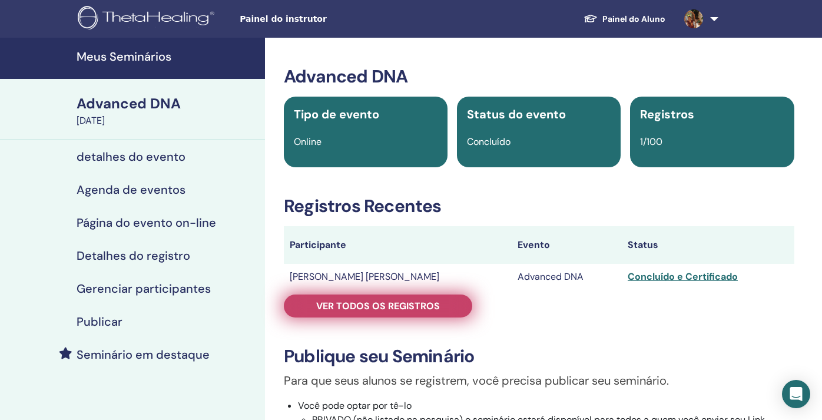
click at [376, 311] on span "Ver todos os registros" at bounding box center [378, 306] width 124 height 12
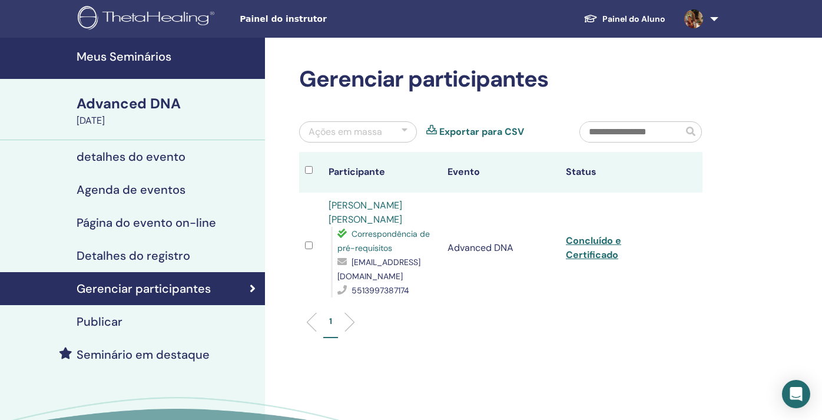
click at [482, 135] on link "Exportar para CSV" at bounding box center [481, 132] width 85 height 14
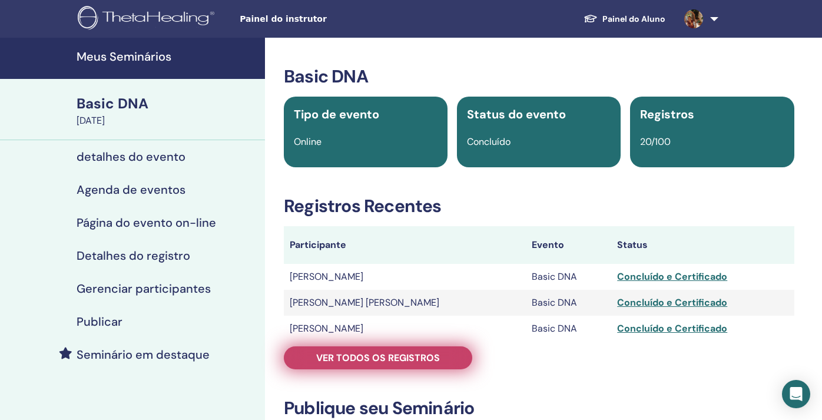
click at [354, 352] on span "Ver todos os registros" at bounding box center [378, 358] width 124 height 12
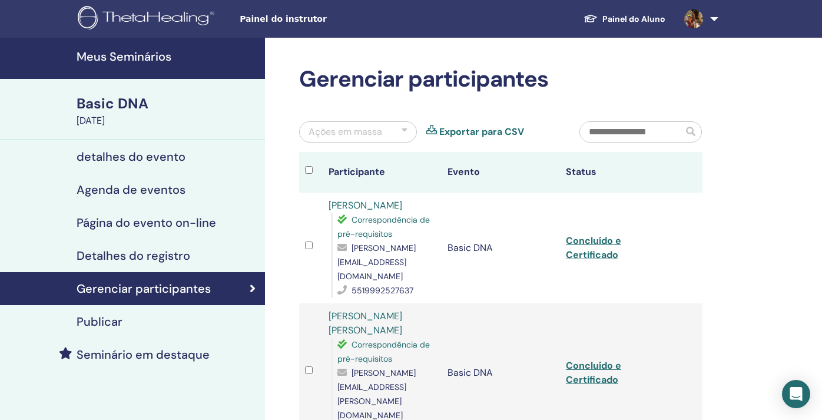
click at [490, 127] on link "Exportar para CSV" at bounding box center [481, 132] width 85 height 14
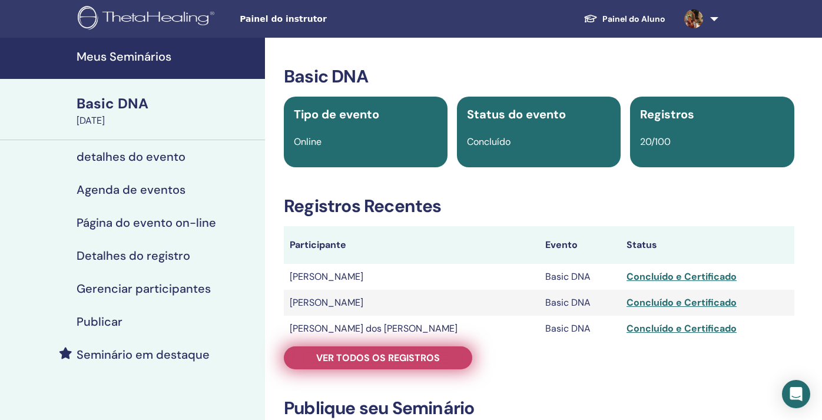
click at [363, 352] on span "Ver todos os registros" at bounding box center [378, 358] width 124 height 12
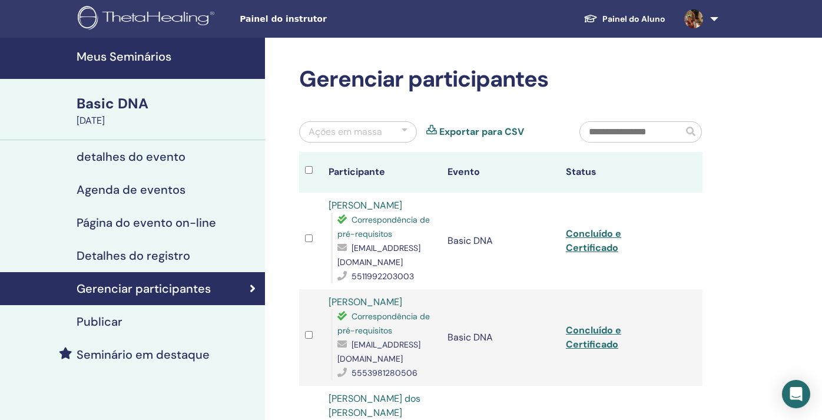
click at [495, 133] on link "Exportar para CSV" at bounding box center [481, 132] width 85 height 14
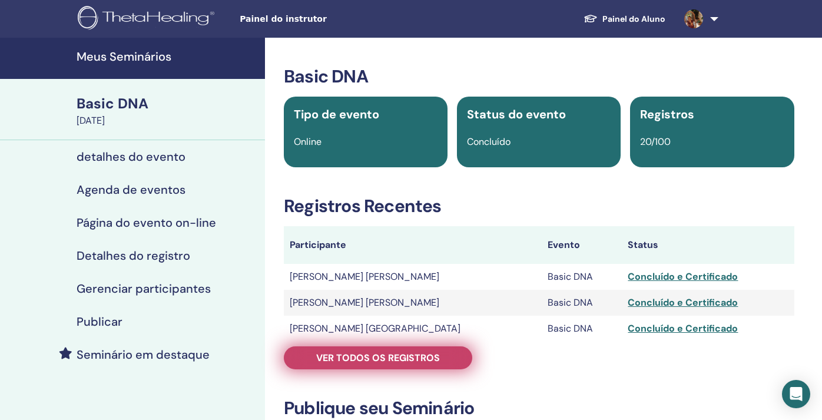
click at [356, 352] on span "Ver todos os registros" at bounding box center [378, 358] width 124 height 12
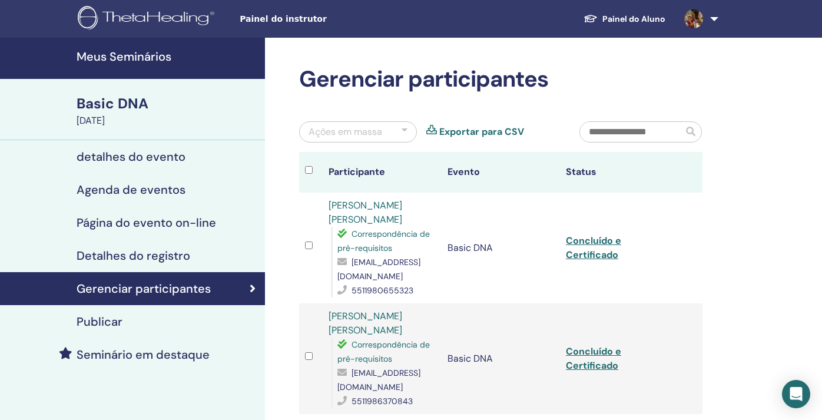
click at [494, 130] on link "Exportar para CSV" at bounding box center [481, 132] width 85 height 14
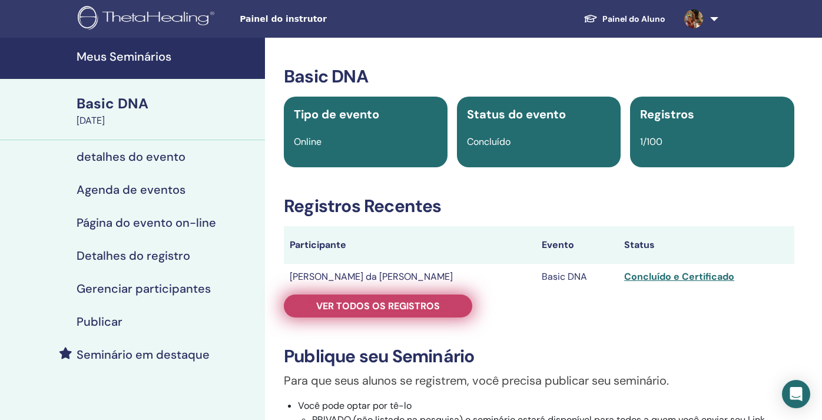
click at [401, 308] on span "Ver todos os registros" at bounding box center [378, 306] width 124 height 12
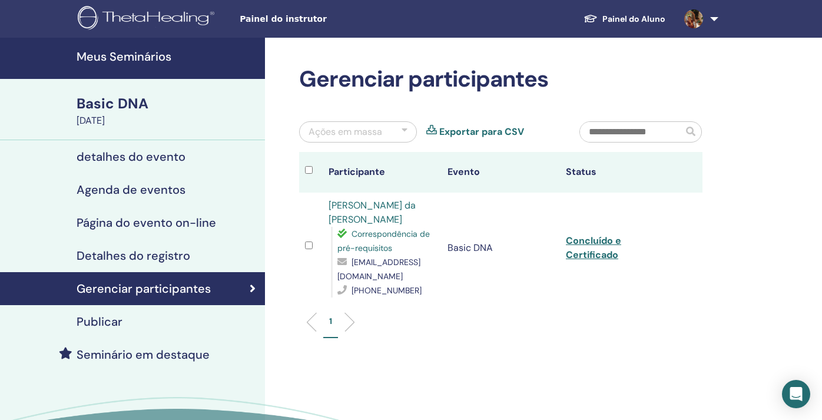
click at [485, 131] on link "Exportar para CSV" at bounding box center [481, 132] width 85 height 14
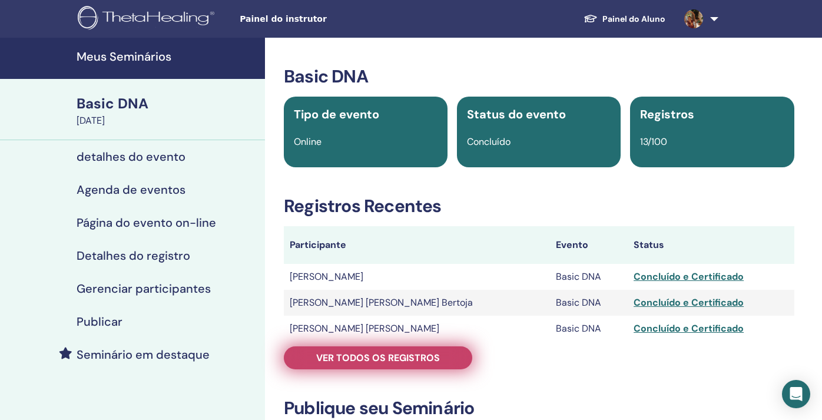
click at [385, 355] on span "Ver todos os registros" at bounding box center [378, 358] width 124 height 12
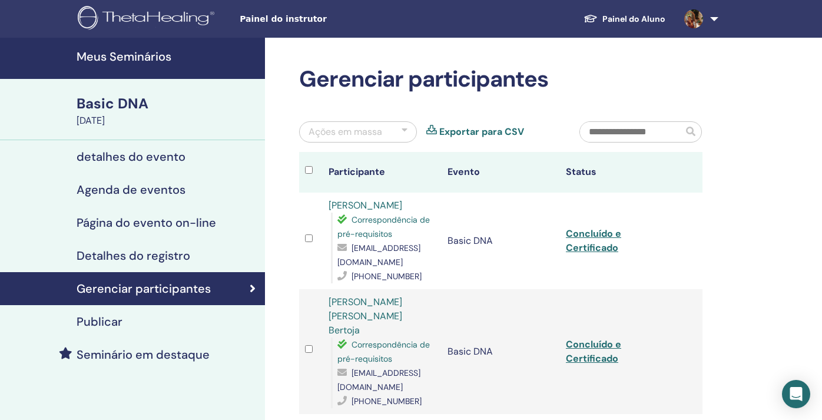
click at [495, 132] on link "Exportar para CSV" at bounding box center [481, 132] width 85 height 14
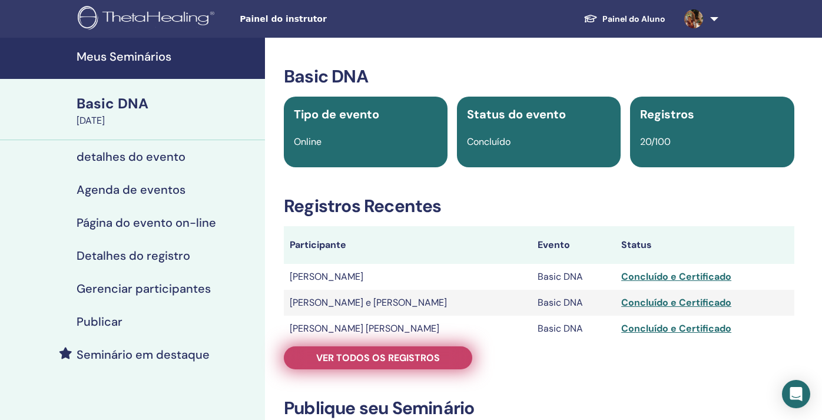
click at [388, 363] on span "Ver todos os registros" at bounding box center [378, 358] width 124 height 12
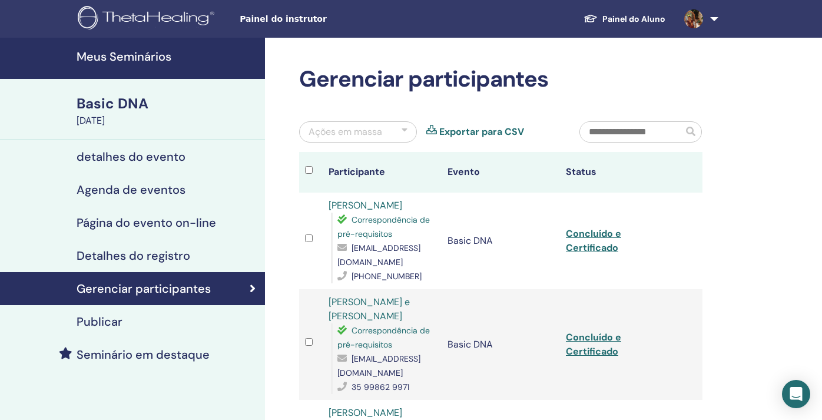
click at [465, 133] on link "Exportar para CSV" at bounding box center [481, 132] width 85 height 14
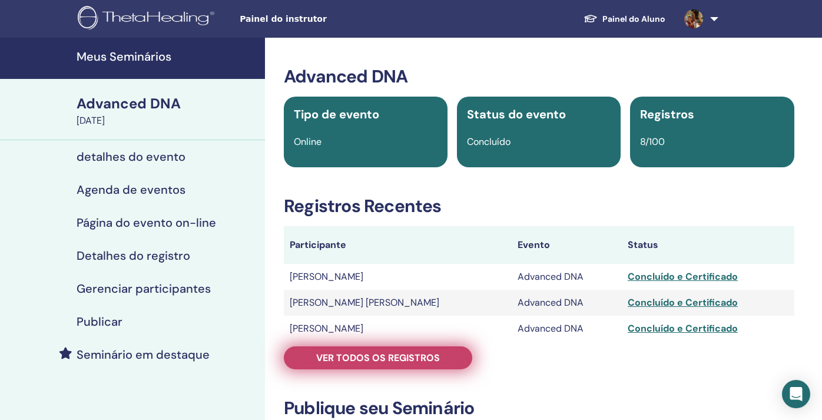
click at [358, 356] on span "Ver todos os registros" at bounding box center [378, 358] width 124 height 12
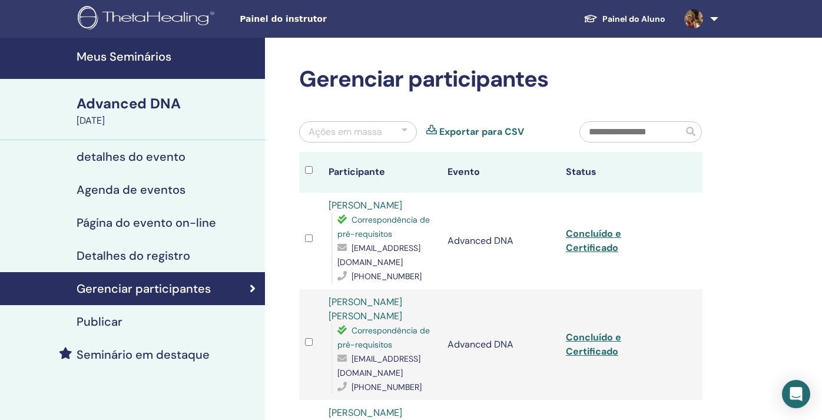
click at [502, 134] on link "Exportar para CSV" at bounding box center [481, 132] width 85 height 14
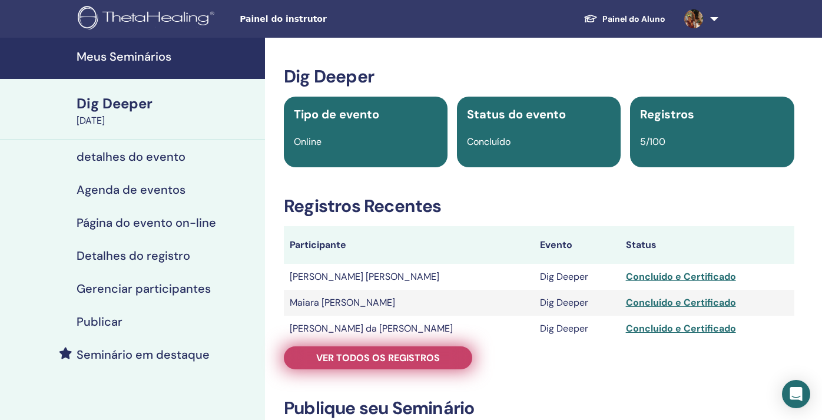
click at [395, 362] on span "Ver todos os registros" at bounding box center [378, 358] width 124 height 12
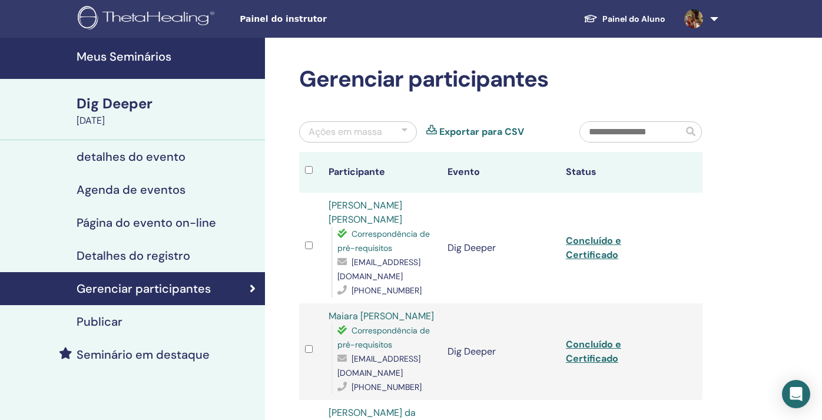
click at [486, 131] on link "Exportar para CSV" at bounding box center [481, 132] width 85 height 14
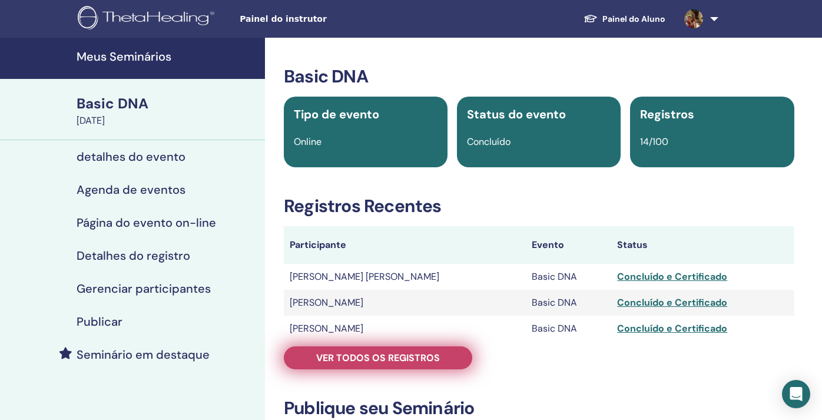
click at [370, 356] on span "Ver todos os registros" at bounding box center [378, 358] width 124 height 12
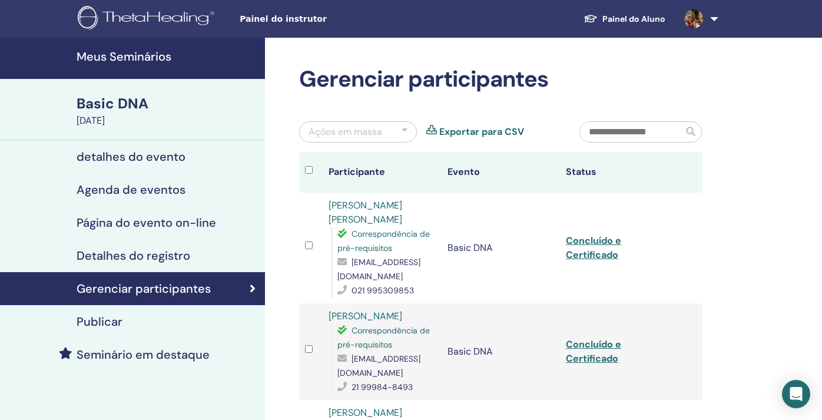
click at [493, 128] on link "Exportar para CSV" at bounding box center [481, 132] width 85 height 14
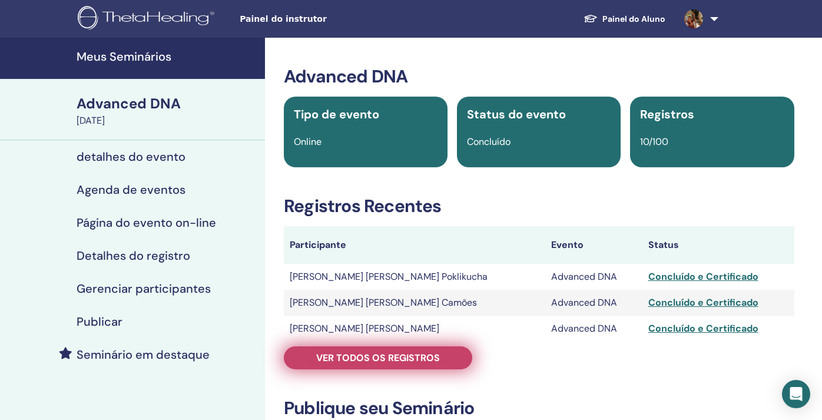
click at [415, 356] on span "Ver todos os registros" at bounding box center [378, 358] width 124 height 12
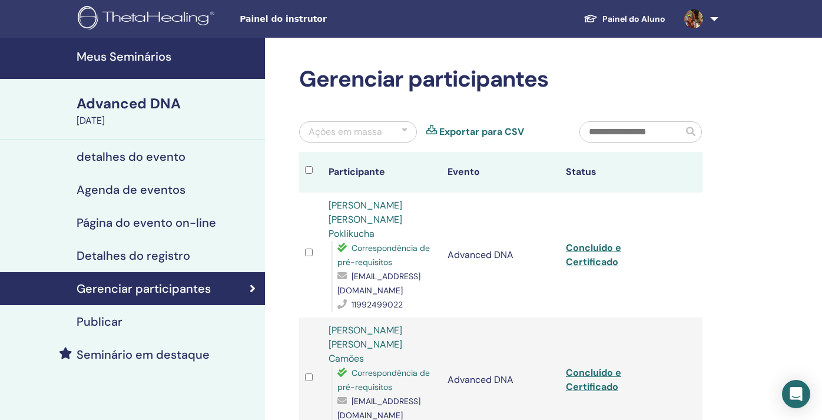
click at [486, 137] on link "Exportar para CSV" at bounding box center [481, 132] width 85 height 14
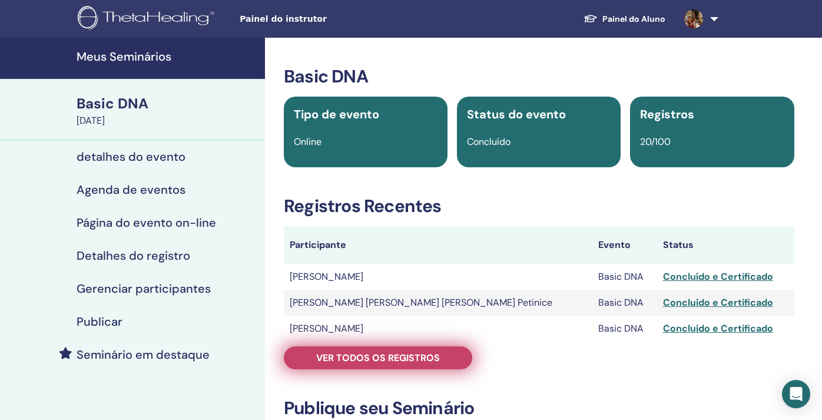
click at [358, 356] on span "Ver todos os registros" at bounding box center [378, 358] width 124 height 12
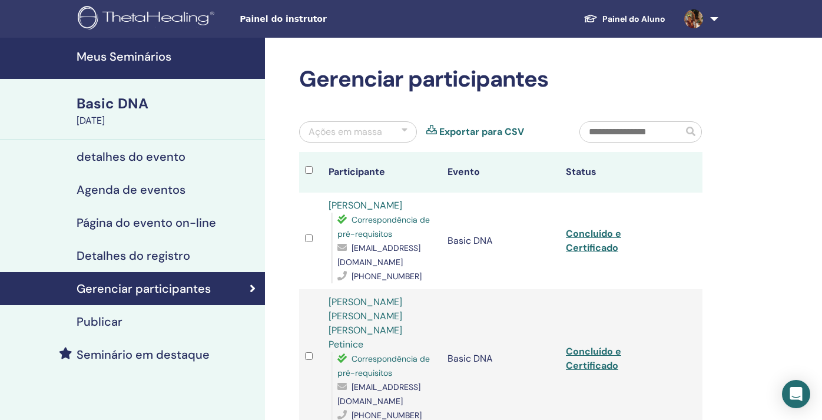
click at [481, 133] on link "Exportar para CSV" at bounding box center [481, 132] width 85 height 14
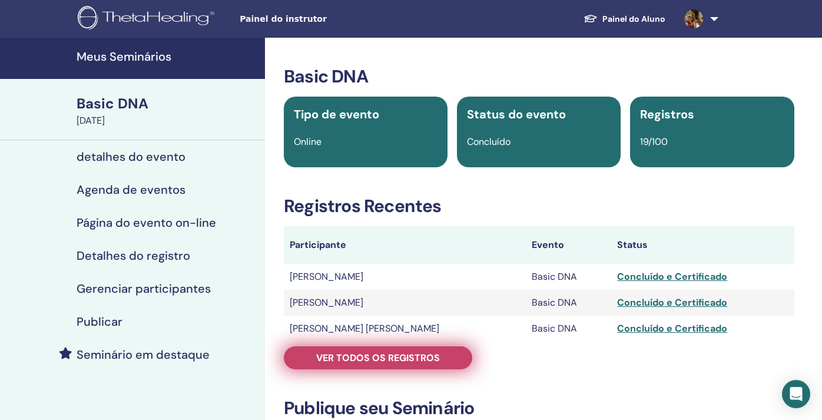
click at [437, 352] on span "Ver todos os registros" at bounding box center [378, 358] width 124 height 12
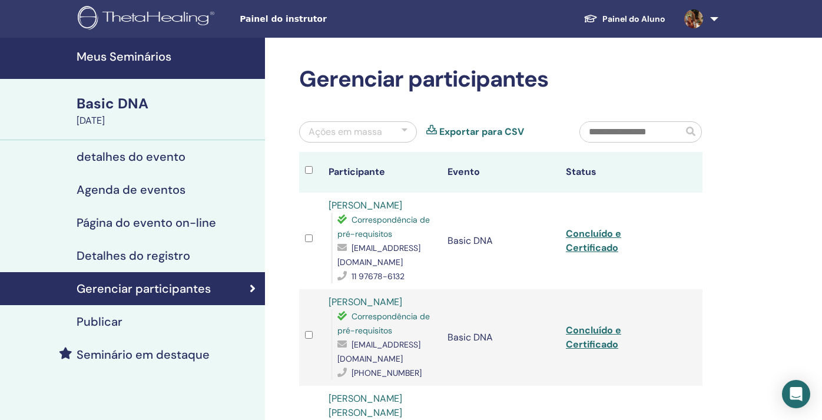
click at [494, 133] on link "Exportar para CSV" at bounding box center [481, 132] width 85 height 14
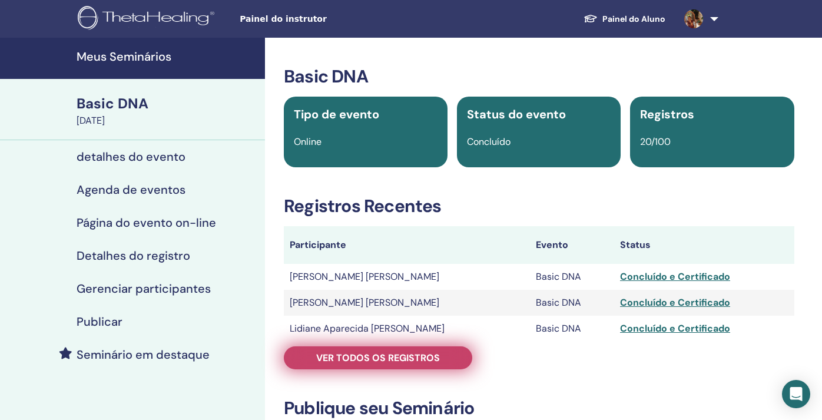
click at [346, 354] on span "Ver todos os registros" at bounding box center [378, 358] width 124 height 12
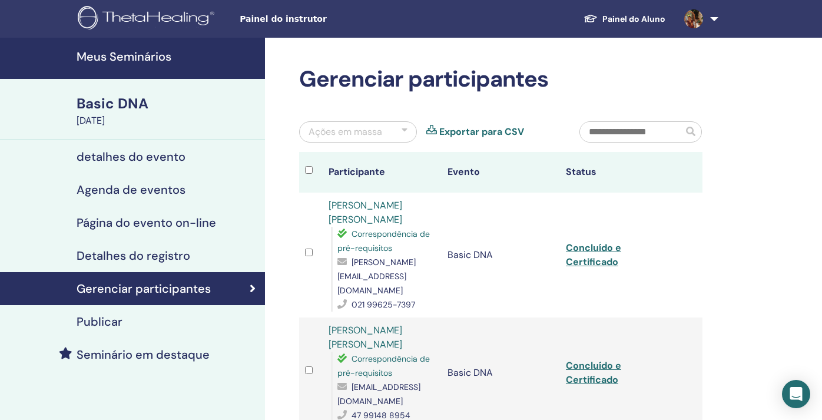
click at [495, 131] on link "Exportar para CSV" at bounding box center [481, 132] width 85 height 14
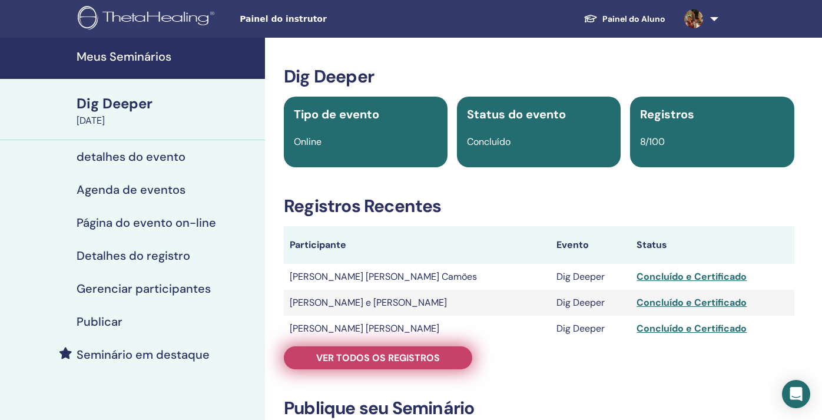
click at [359, 358] on span "Ver todos os registros" at bounding box center [378, 358] width 124 height 12
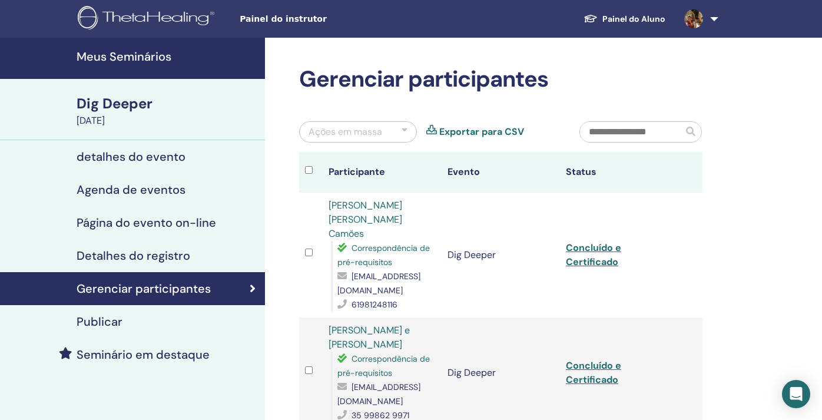
click at [499, 127] on link "Exportar para CSV" at bounding box center [481, 132] width 85 height 14
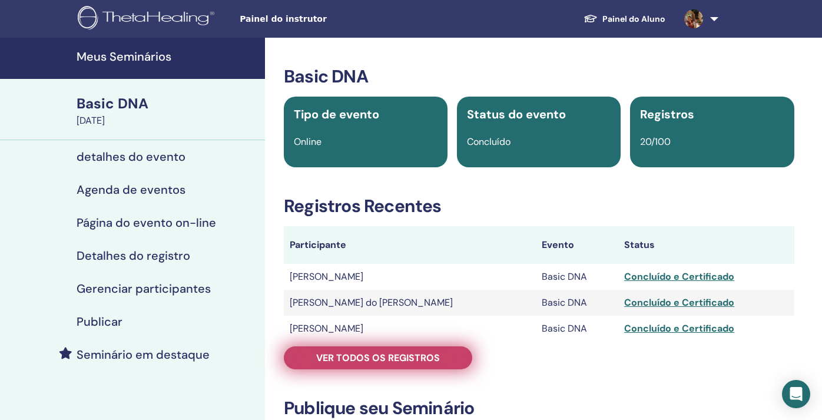
click at [383, 353] on span "Ver todos os registros" at bounding box center [378, 358] width 124 height 12
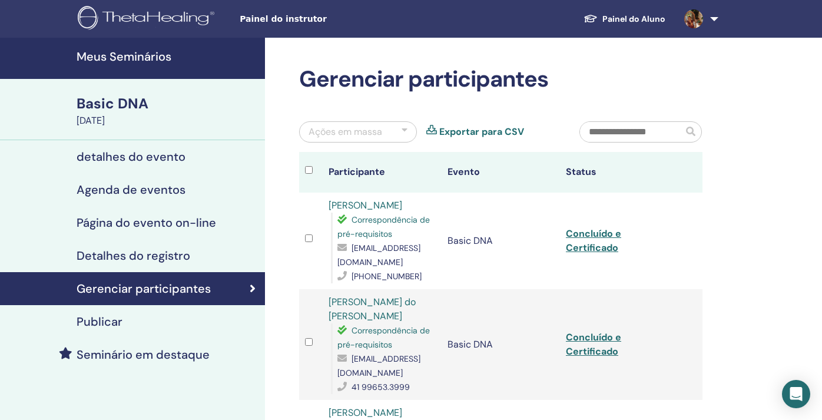
click at [482, 135] on link "Exportar para CSV" at bounding box center [481, 132] width 85 height 14
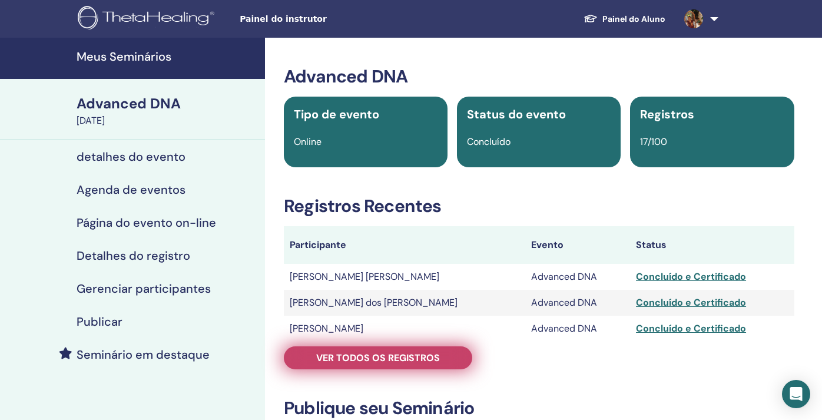
click at [347, 355] on span "Ver todos os registros" at bounding box center [378, 358] width 124 height 12
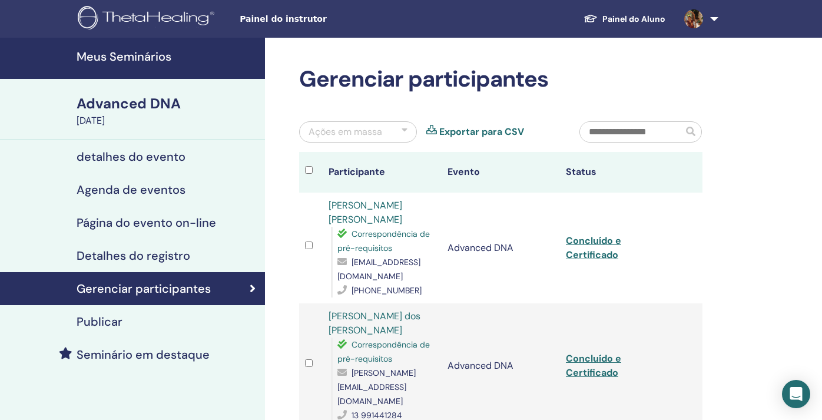
click at [489, 134] on link "Exportar para CSV" at bounding box center [481, 132] width 85 height 14
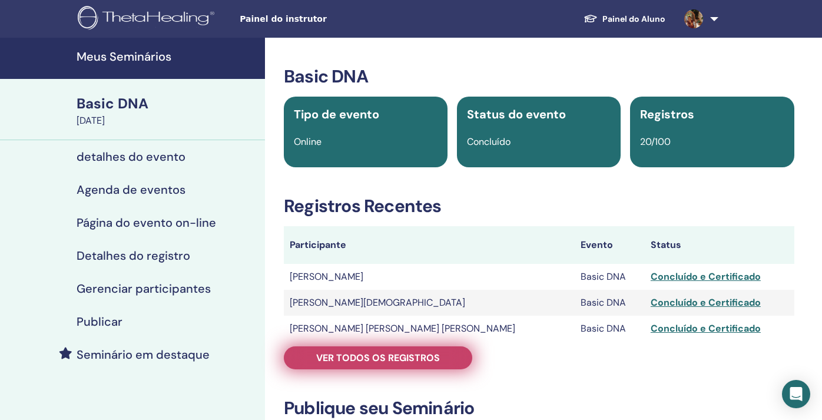
click at [363, 352] on span "Ver todos os registros" at bounding box center [378, 358] width 124 height 12
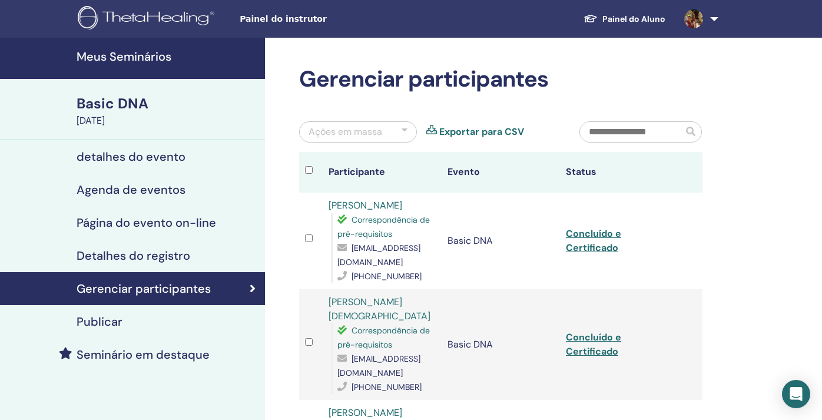
click at [499, 130] on link "Exportar para CSV" at bounding box center [481, 132] width 85 height 14
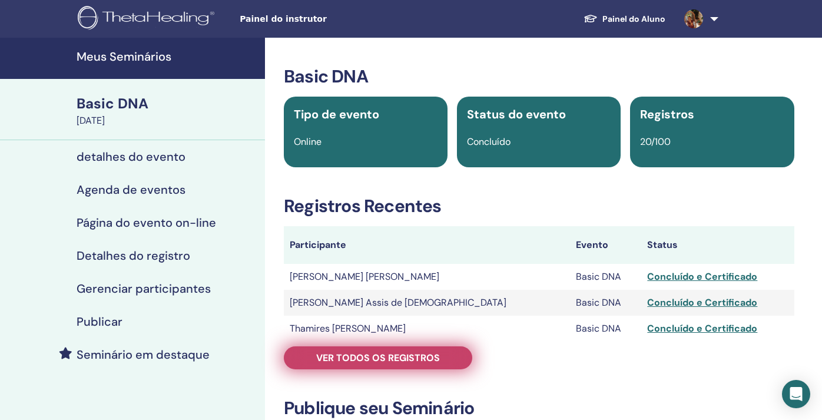
click at [335, 347] on link "Ver todos os registros" at bounding box center [378, 357] width 188 height 23
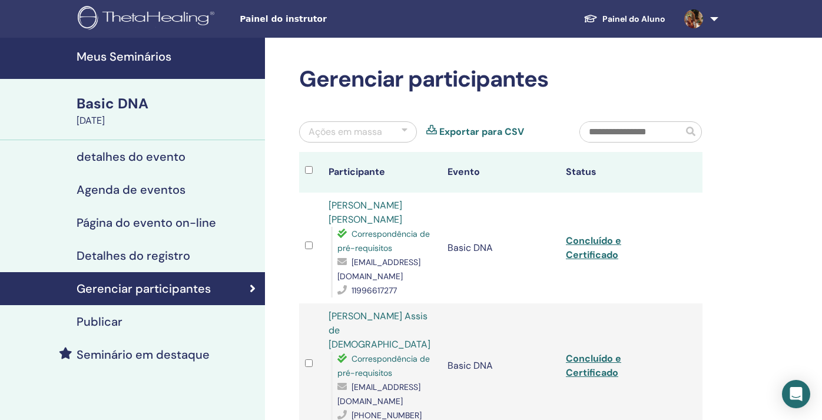
click at [508, 132] on link "Exportar para CSV" at bounding box center [481, 132] width 85 height 14
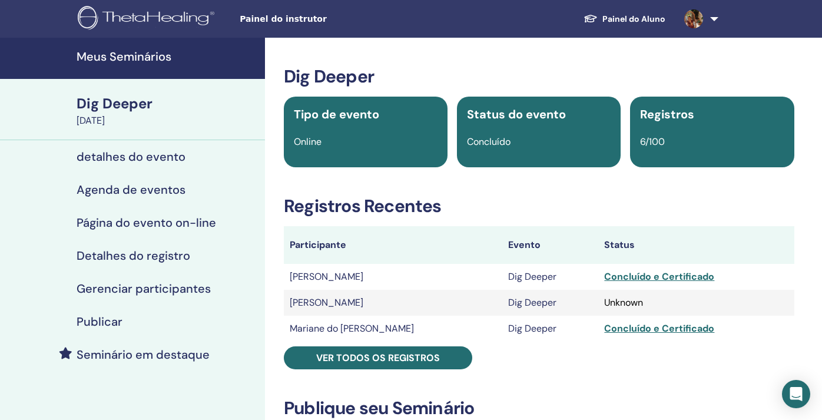
click at [347, 369] on div "Dig Deeper Tipo de evento Online Status do evento Concluído Registros 6/100 Reg…" at bounding box center [539, 424] width 534 height 716
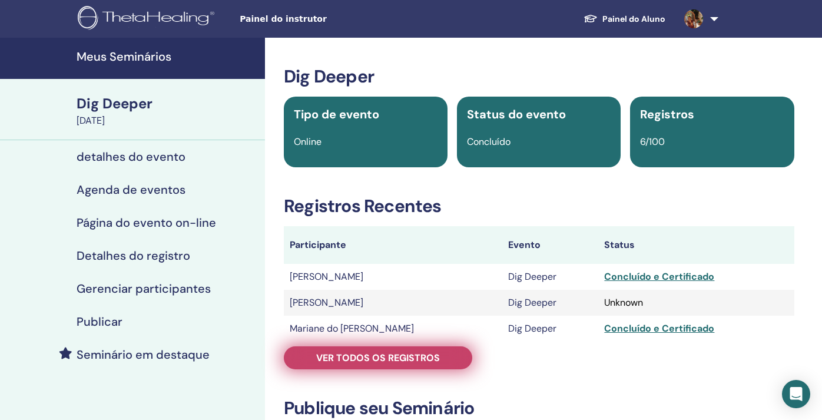
click at [348, 362] on span "Ver todos os registros" at bounding box center [378, 358] width 124 height 12
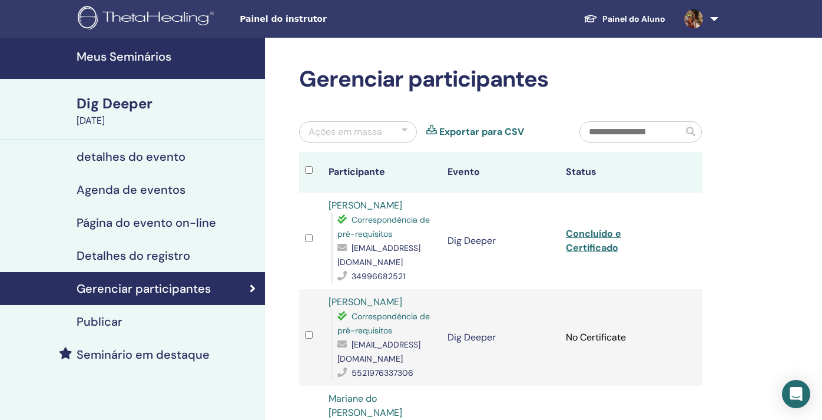
click at [463, 131] on link "Exportar para CSV" at bounding box center [481, 132] width 85 height 14
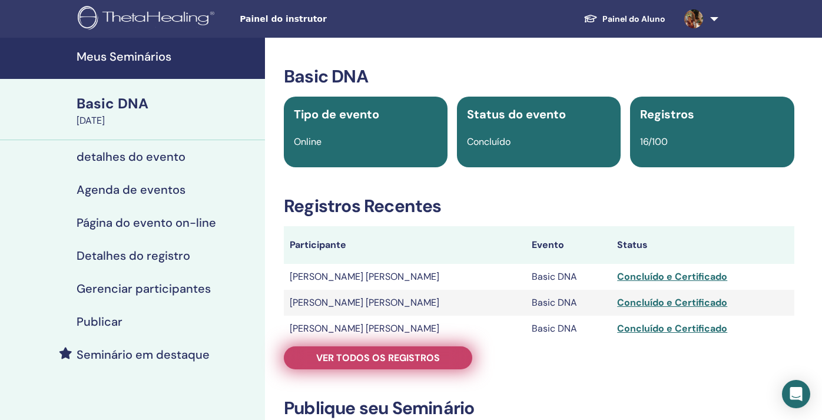
click at [379, 349] on link "Ver todos os registros" at bounding box center [378, 357] width 188 height 23
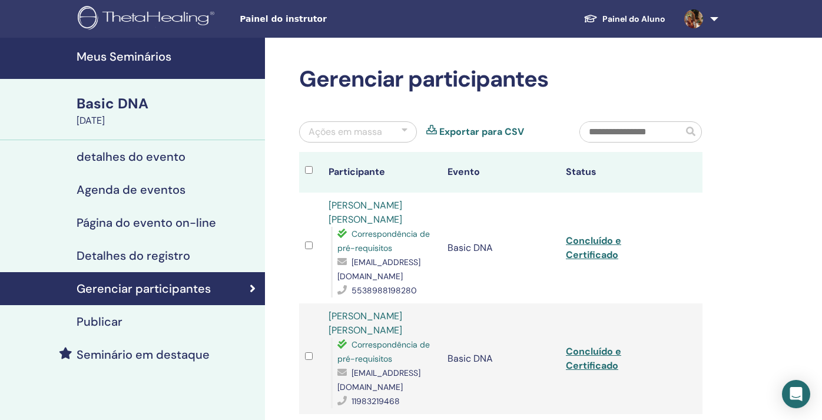
click at [503, 137] on link "Exportar para CSV" at bounding box center [481, 132] width 85 height 14
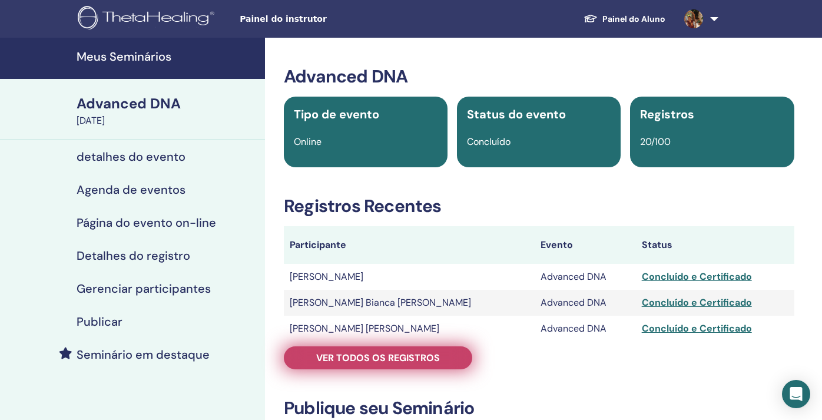
click at [340, 353] on span "Ver todos os registros" at bounding box center [378, 358] width 124 height 12
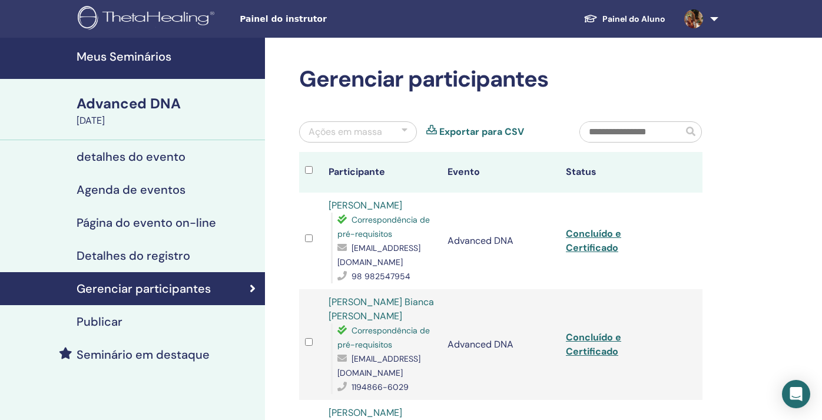
click at [482, 134] on link "Exportar para CSV" at bounding box center [481, 132] width 85 height 14
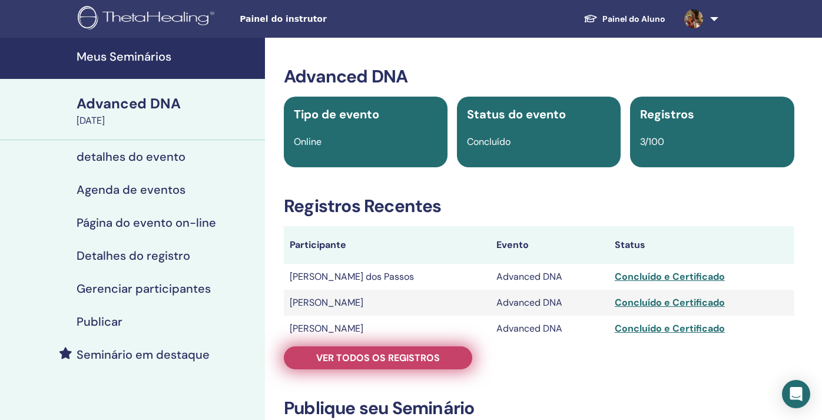
click at [375, 353] on span "Ver todos os registros" at bounding box center [378, 358] width 124 height 12
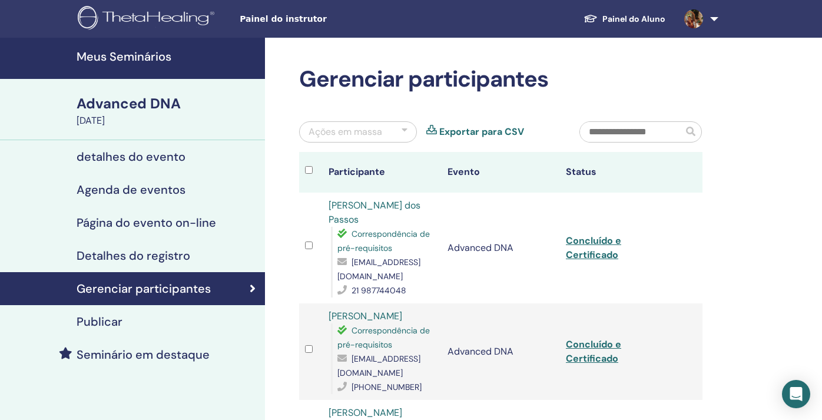
click at [487, 131] on link "Exportar para CSV" at bounding box center [481, 132] width 85 height 14
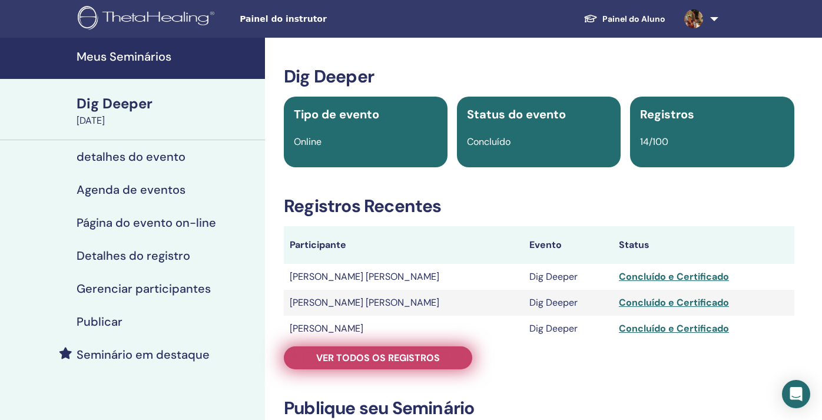
click at [372, 355] on span "Ver todos os registros" at bounding box center [378, 358] width 124 height 12
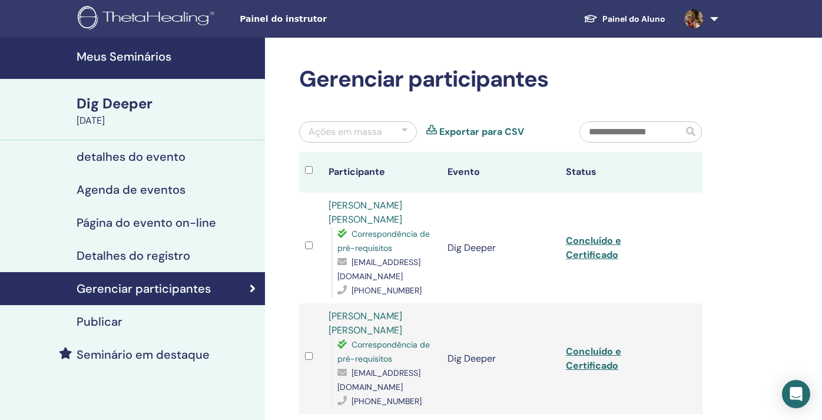
click at [492, 128] on link "Exportar para CSV" at bounding box center [481, 132] width 85 height 14
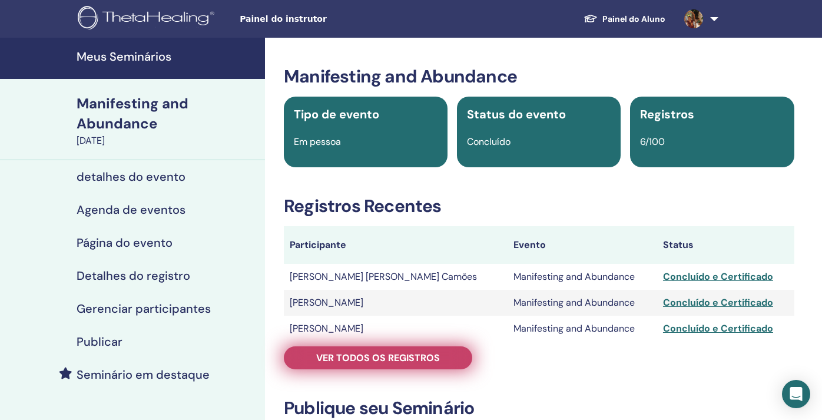
click at [368, 350] on link "Ver todos os registros" at bounding box center [378, 357] width 188 height 23
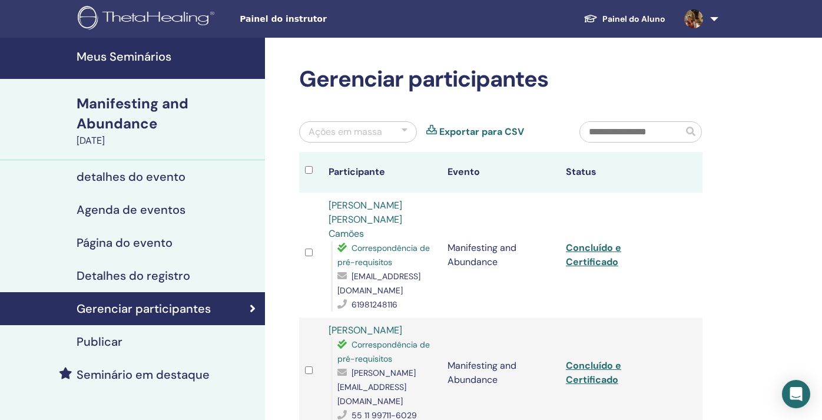
click at [499, 132] on link "Exportar para CSV" at bounding box center [481, 132] width 85 height 14
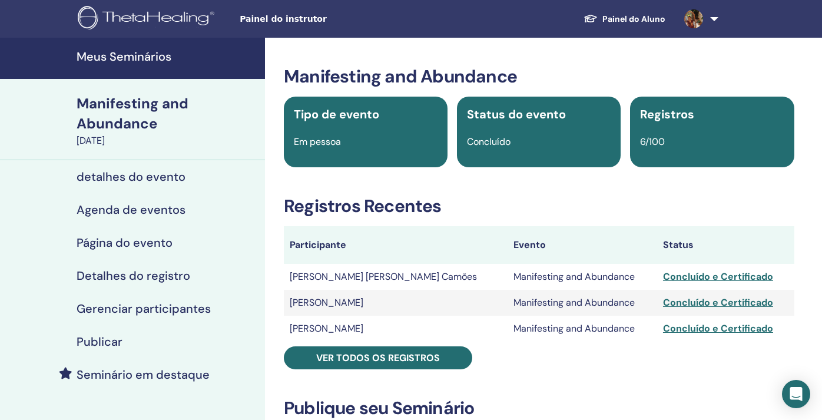
click at [383, 275] on td "[PERSON_NAME] [PERSON_NAME] Camões" at bounding box center [396, 277] width 224 height 26
click at [416, 274] on td "Renata Maria da Silva Camões" at bounding box center [396, 277] width 224 height 26
click at [292, 21] on span "Painel do instrutor" at bounding box center [328, 19] width 177 height 12
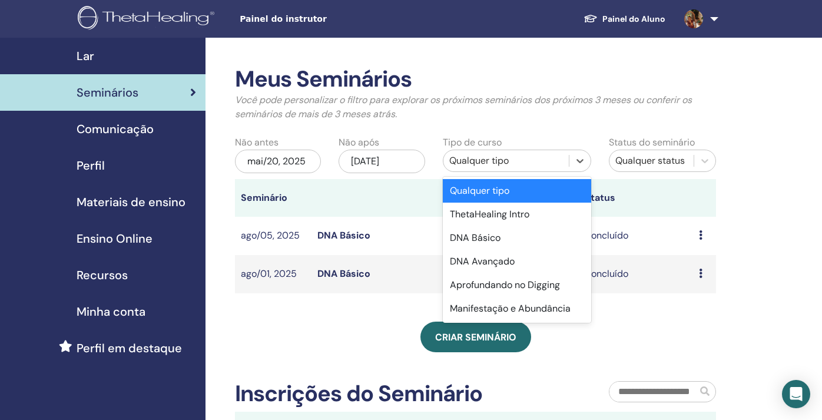
click at [495, 161] on div "Qualquer tipo" at bounding box center [506, 161] width 114 height 14
